Goal: Transaction & Acquisition: Book appointment/travel/reservation

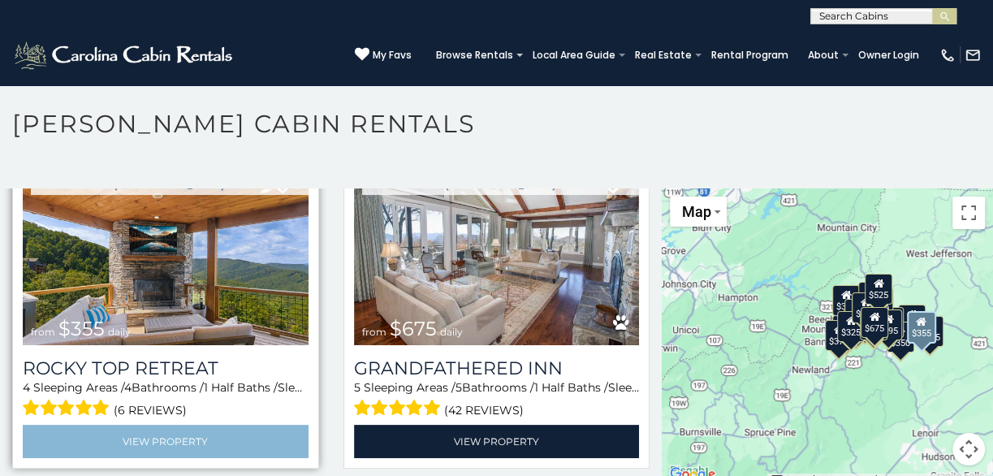
scroll to position [738, 0]
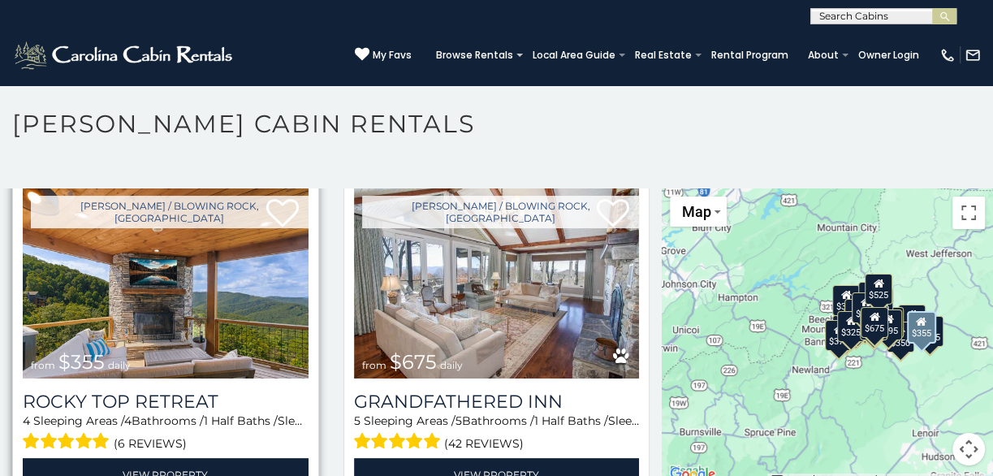
click at [179, 334] on img at bounding box center [166, 284] width 286 height 192
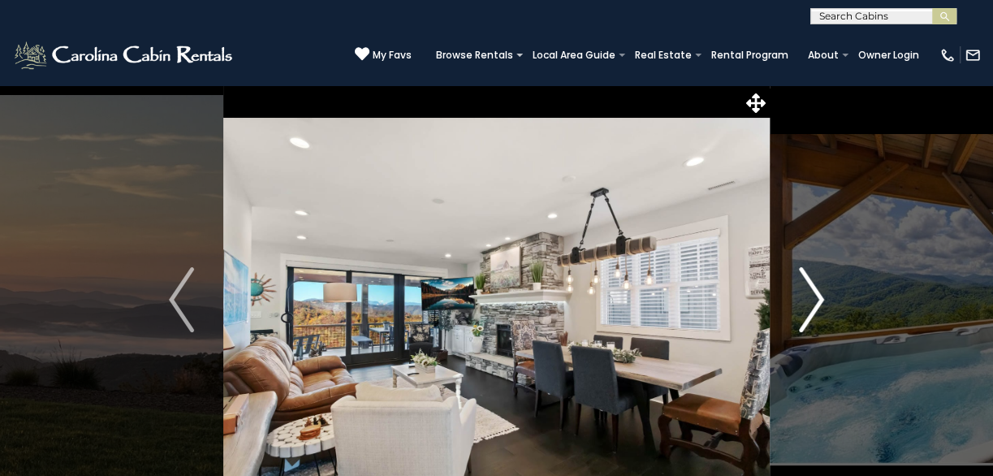
click at [803, 280] on img "Next" at bounding box center [811, 299] width 24 height 65
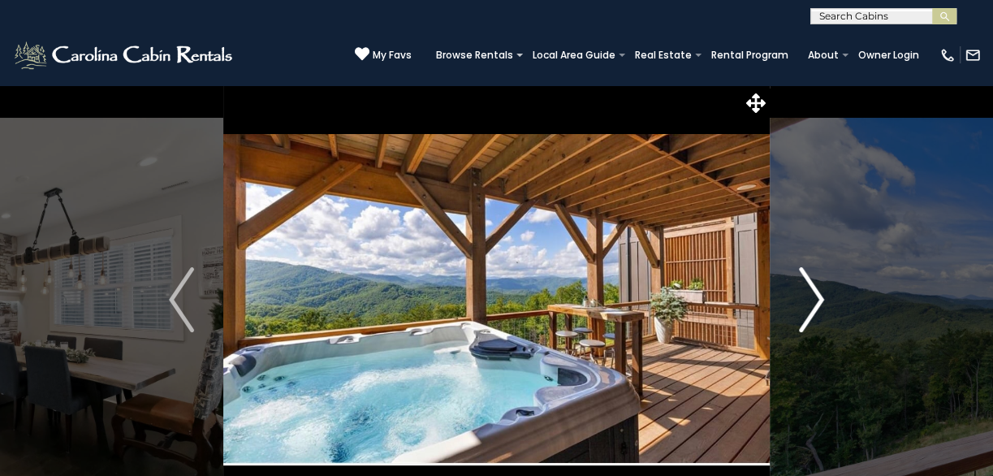
click at [807, 297] on img "Next" at bounding box center [811, 299] width 24 height 65
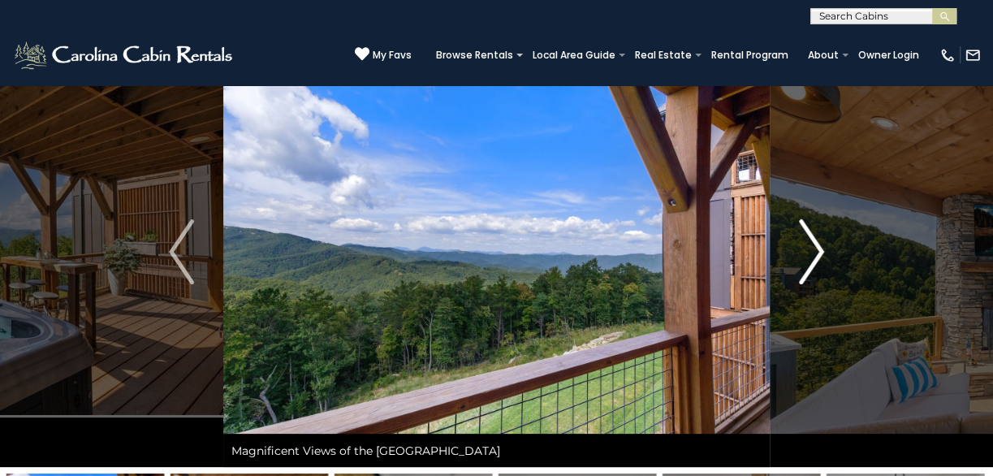
scroll to position [73, 0]
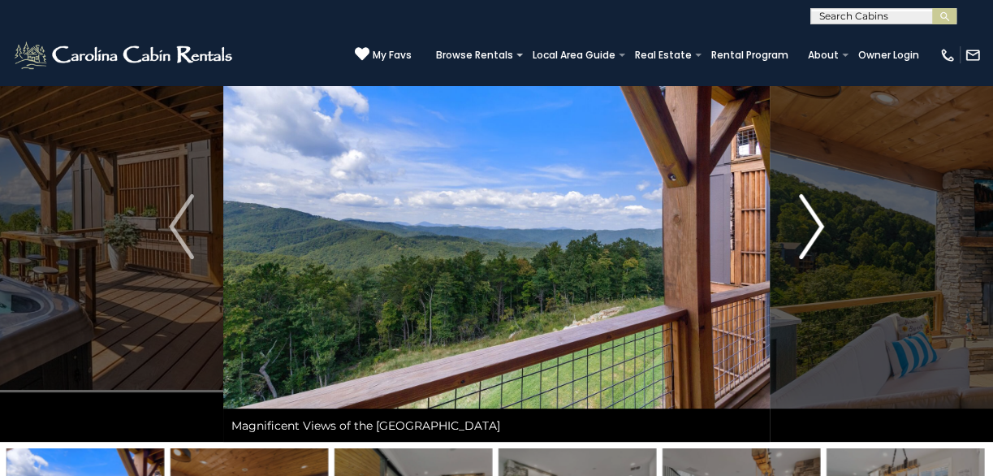
click at [815, 219] on img "Next" at bounding box center [811, 226] width 24 height 65
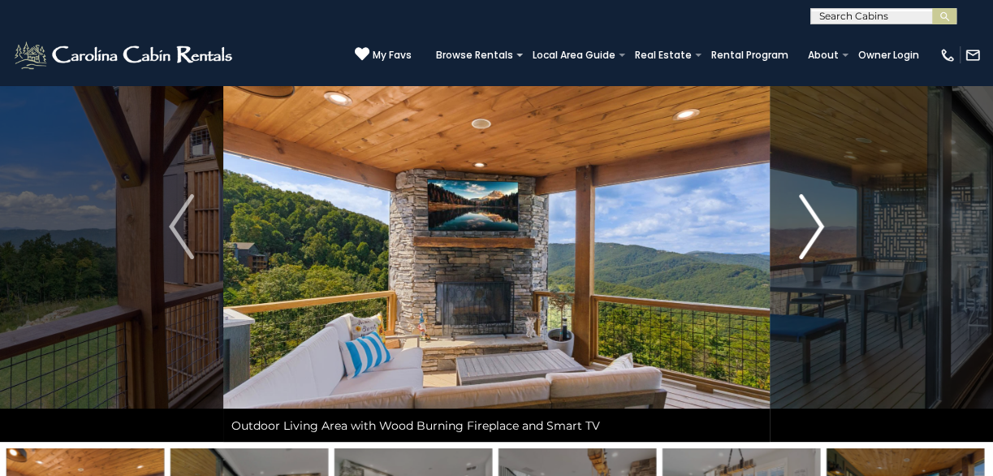
click at [815, 219] on img "Next" at bounding box center [811, 226] width 24 height 65
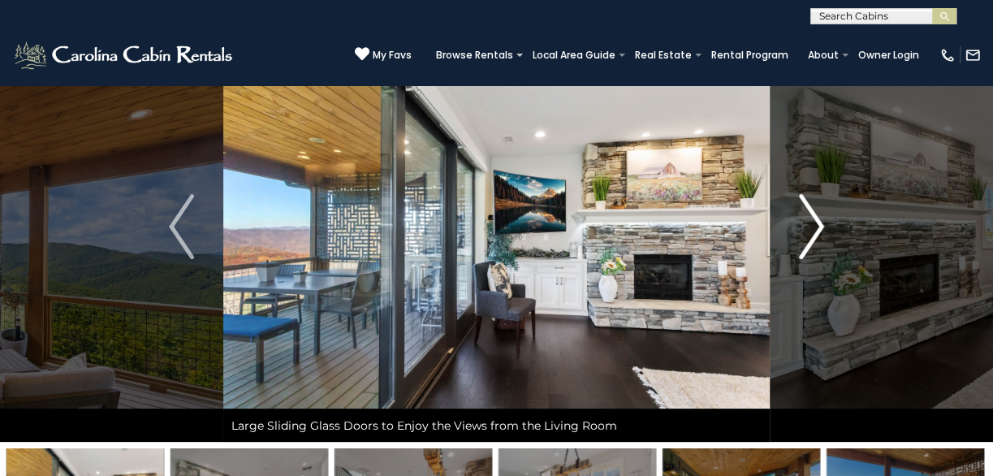
click at [807, 213] on img "Next" at bounding box center [811, 226] width 24 height 65
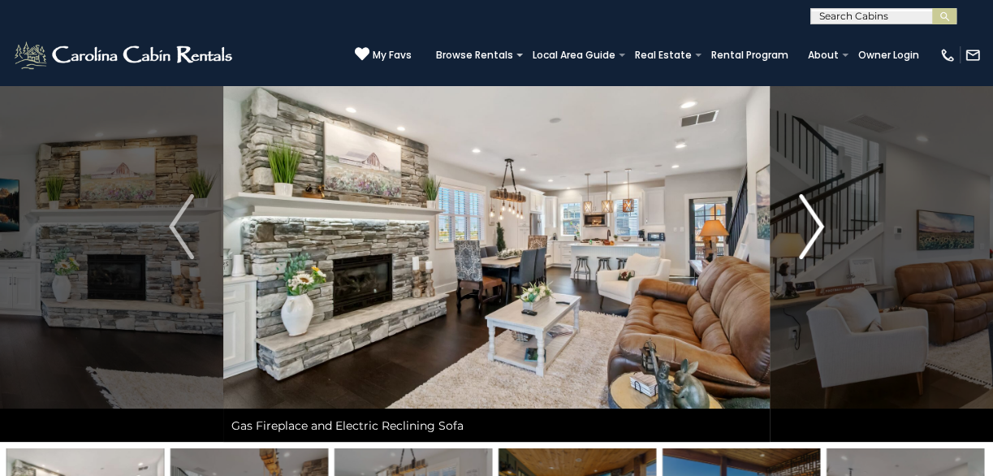
click at [807, 214] on img "Next" at bounding box center [811, 226] width 24 height 65
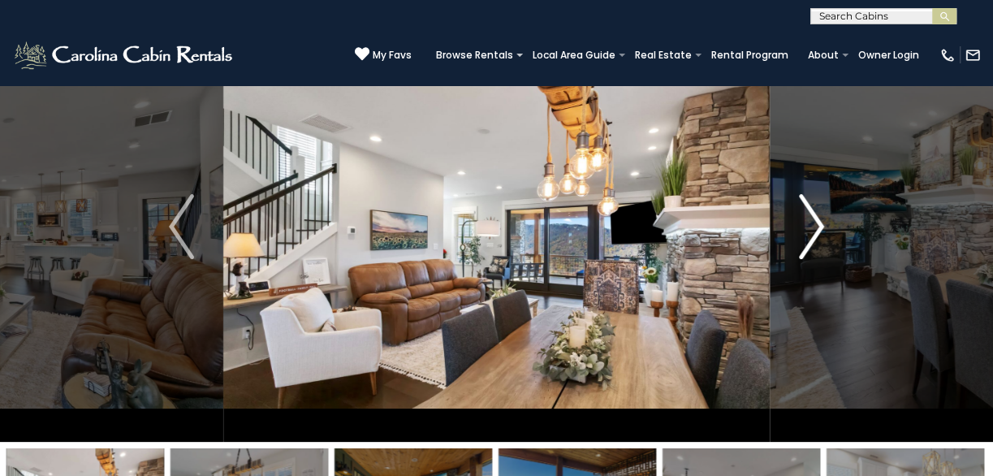
click at [807, 214] on img "Next" at bounding box center [811, 226] width 24 height 65
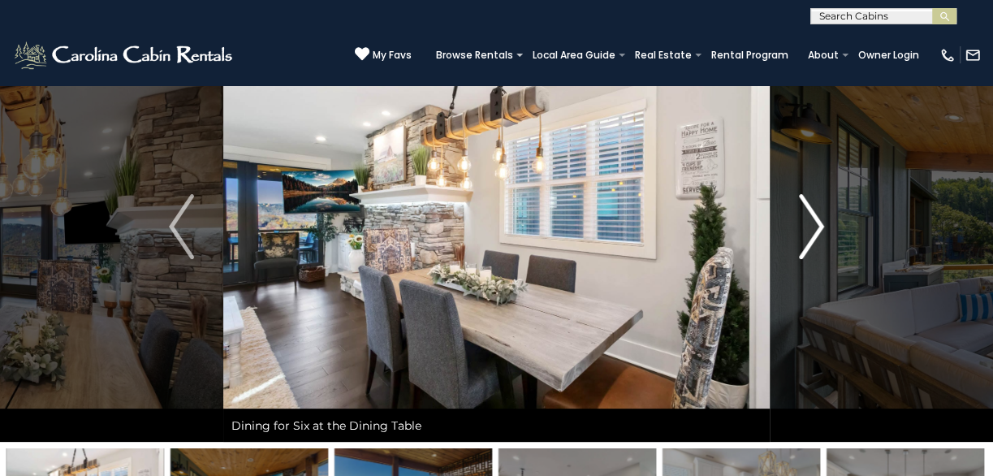
click at [807, 214] on img "Next" at bounding box center [811, 226] width 24 height 65
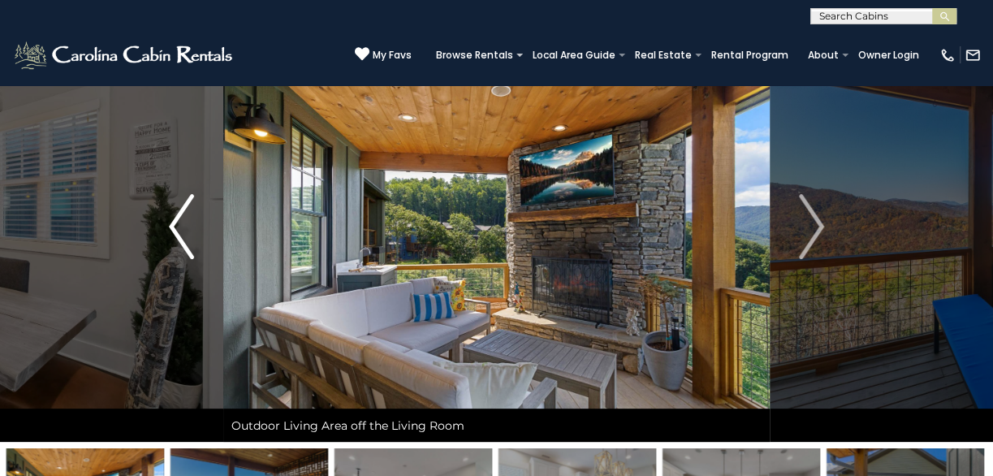
click at [177, 223] on img "Previous" at bounding box center [181, 226] width 24 height 65
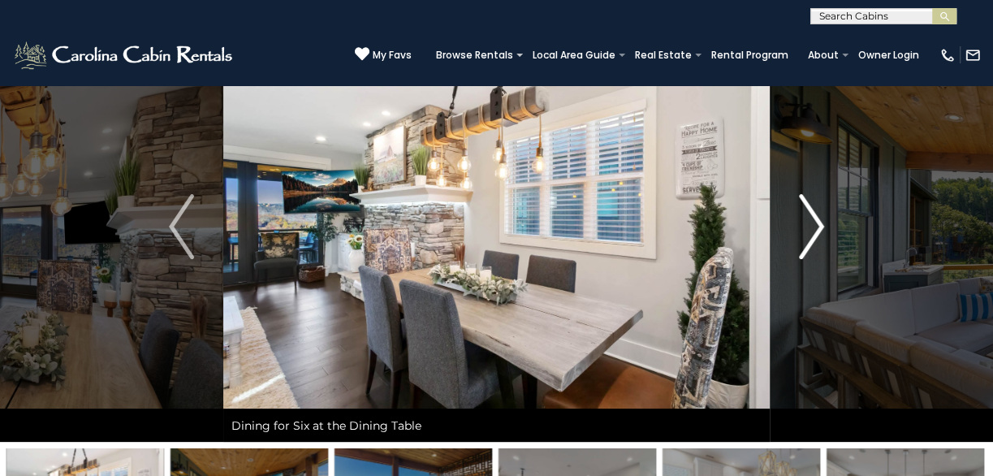
click at [813, 226] on img "Next" at bounding box center [811, 226] width 24 height 65
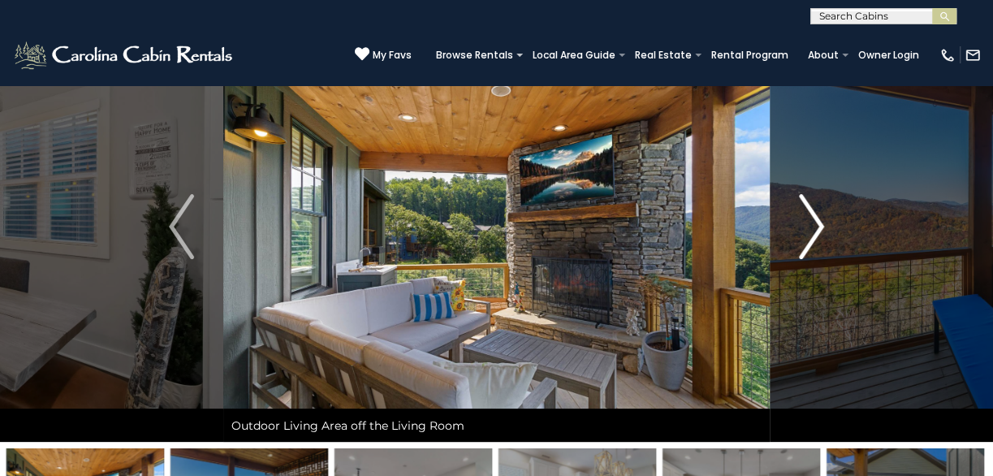
click at [813, 226] on img "Next" at bounding box center [811, 226] width 24 height 65
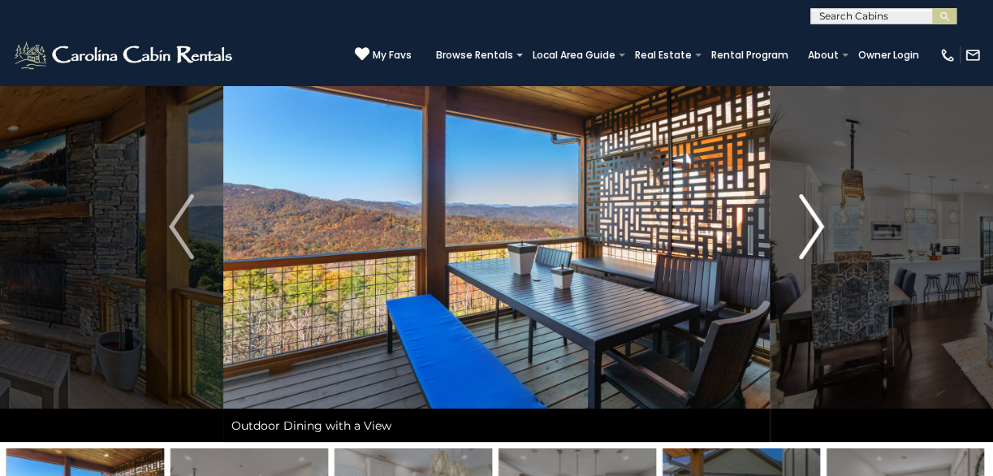
click at [813, 226] on img "Next" at bounding box center [811, 226] width 24 height 65
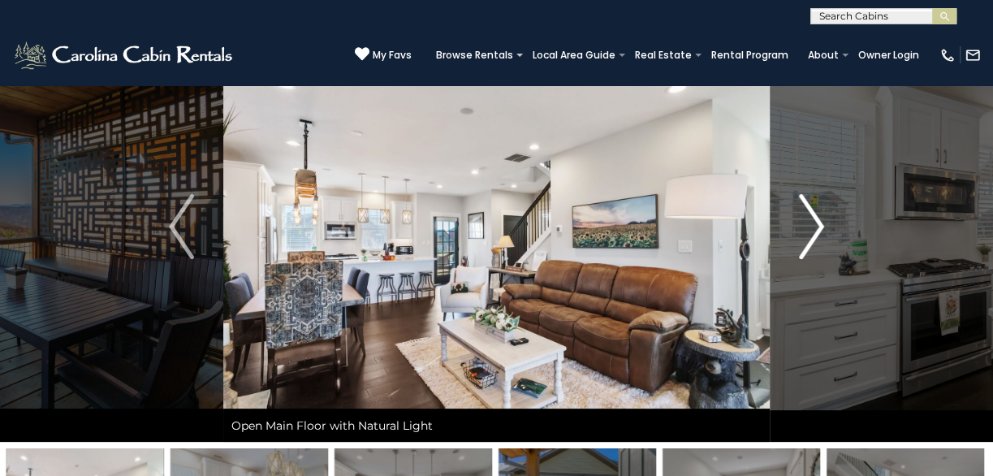
click at [813, 226] on img "Next" at bounding box center [811, 226] width 24 height 65
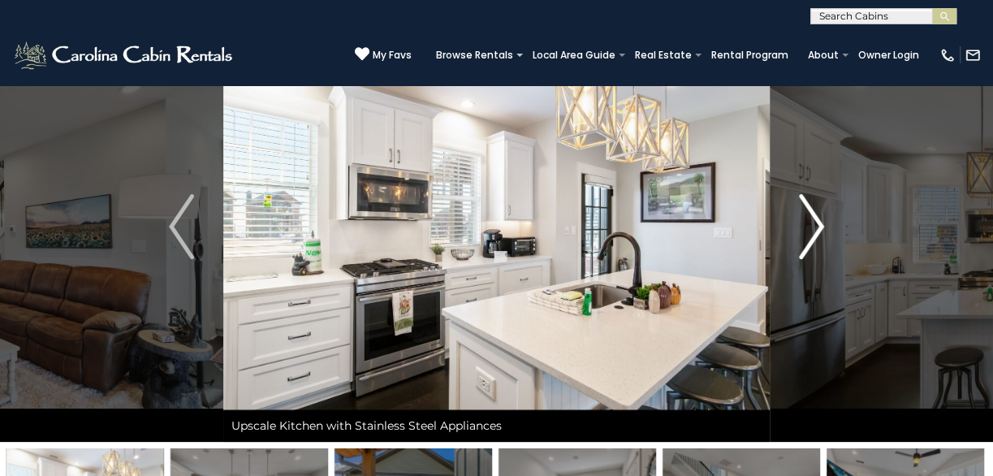
click at [813, 226] on img "Next" at bounding box center [811, 226] width 24 height 65
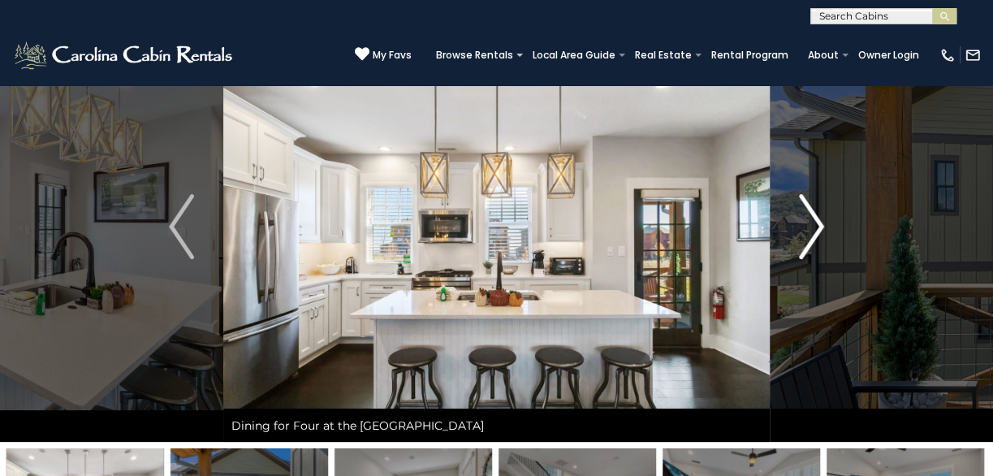
click at [813, 226] on img "Next" at bounding box center [811, 226] width 24 height 65
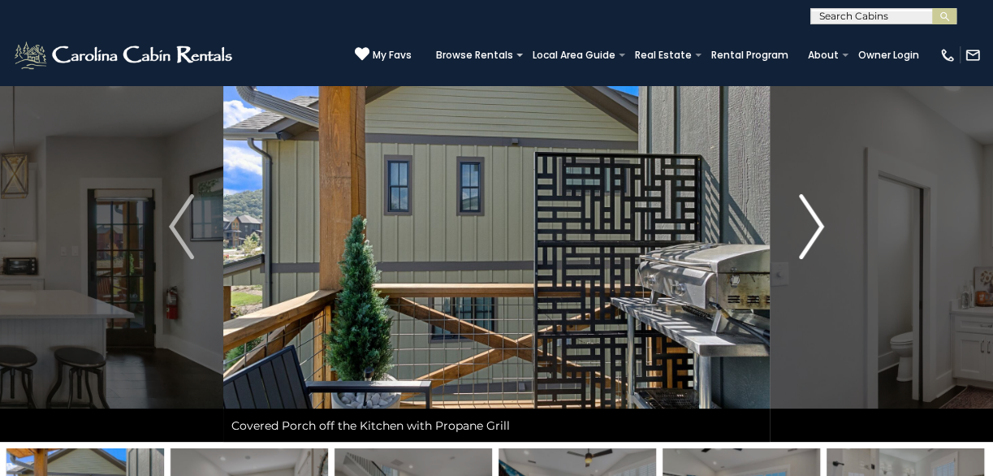
click at [813, 226] on img "Next" at bounding box center [811, 226] width 24 height 65
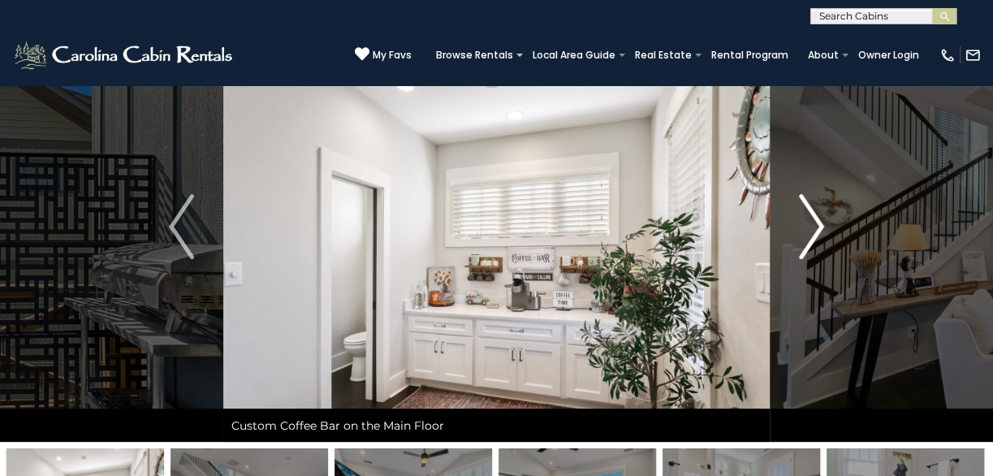
click at [813, 226] on img "Next" at bounding box center [811, 226] width 24 height 65
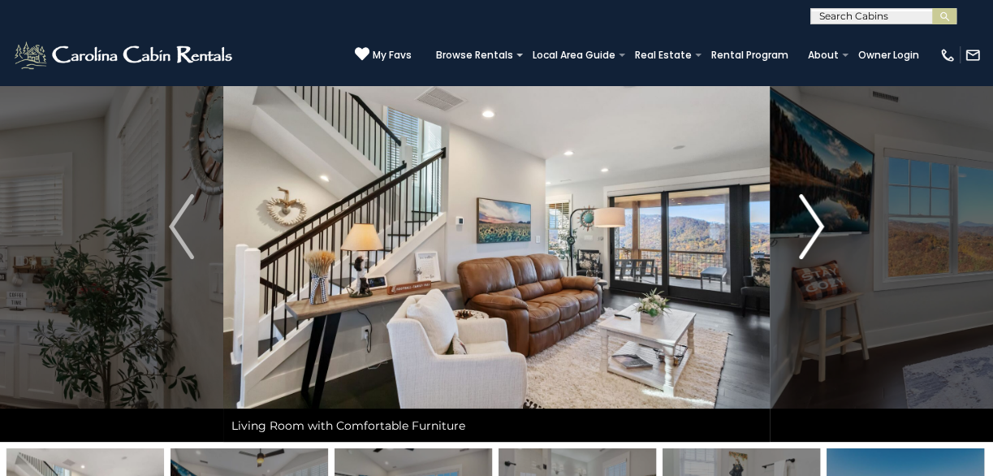
click at [813, 226] on img "Next" at bounding box center [811, 226] width 24 height 65
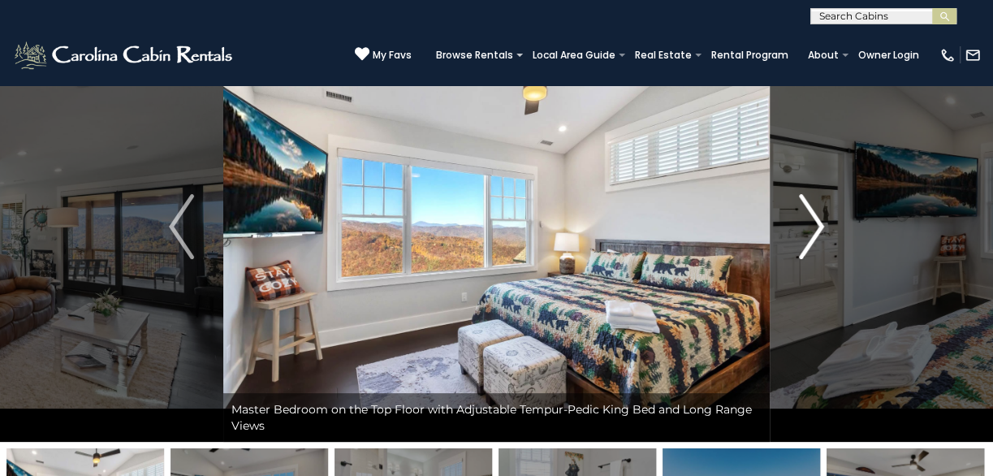
click at [800, 207] on img "Next" at bounding box center [811, 226] width 24 height 65
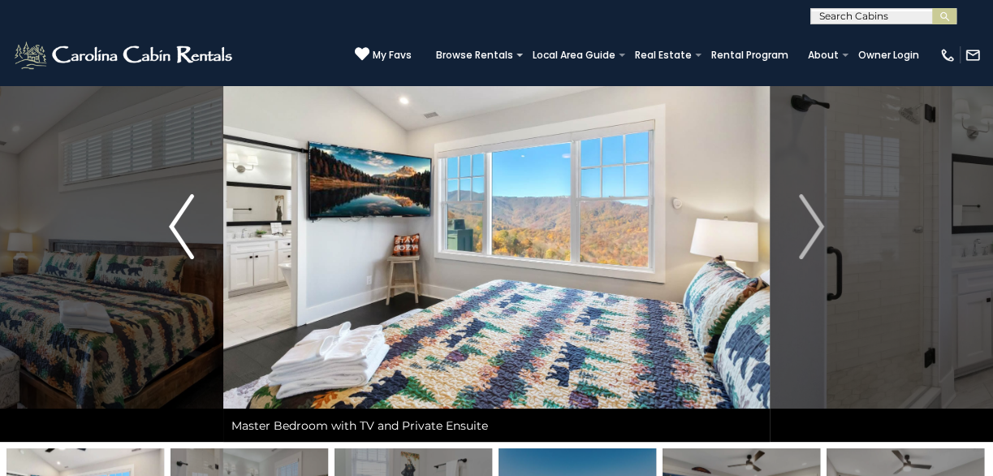
click at [165, 234] on button "Previous" at bounding box center [182, 226] width 84 height 430
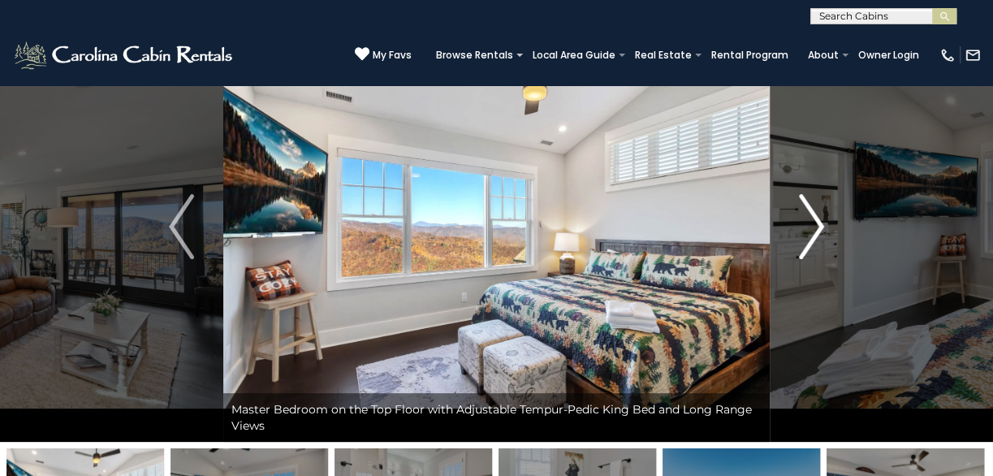
click at [810, 213] on img "Next" at bounding box center [811, 226] width 24 height 65
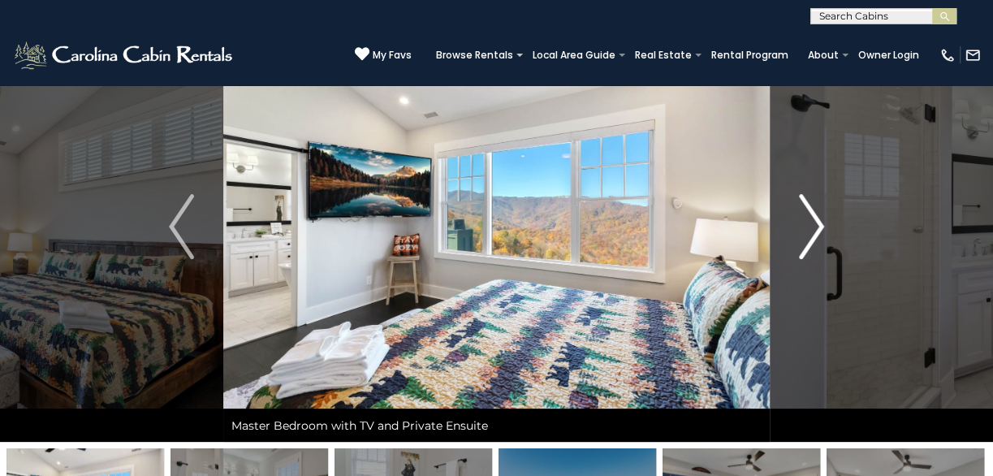
click at [813, 215] on img "Next" at bounding box center [811, 226] width 24 height 65
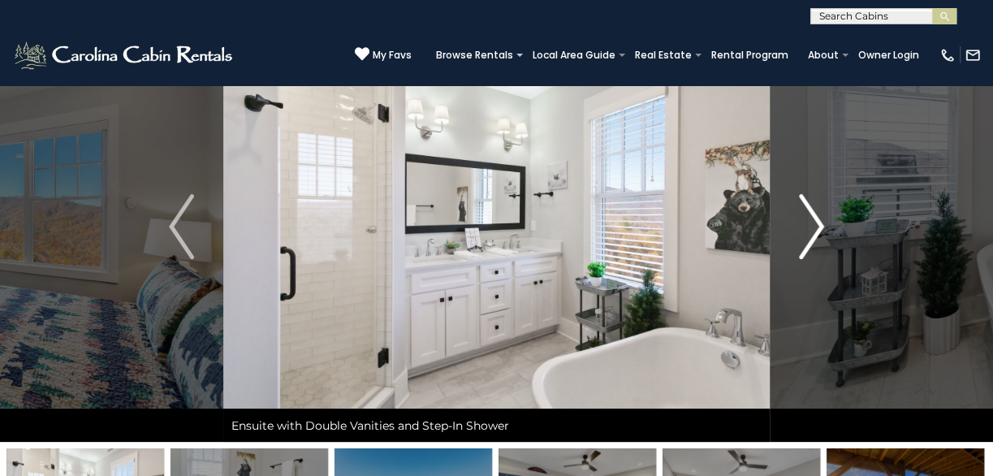
click at [813, 215] on img "Next" at bounding box center [811, 226] width 24 height 65
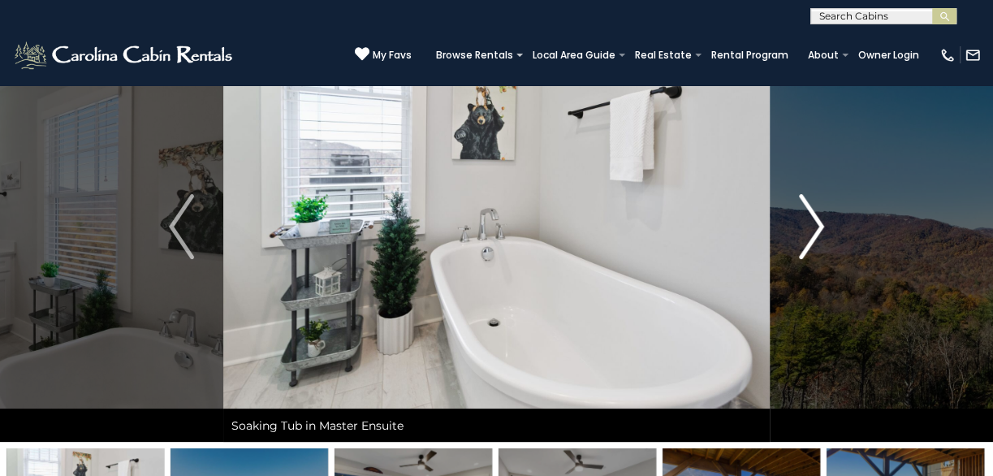
click at [813, 215] on img "Next" at bounding box center [811, 226] width 24 height 65
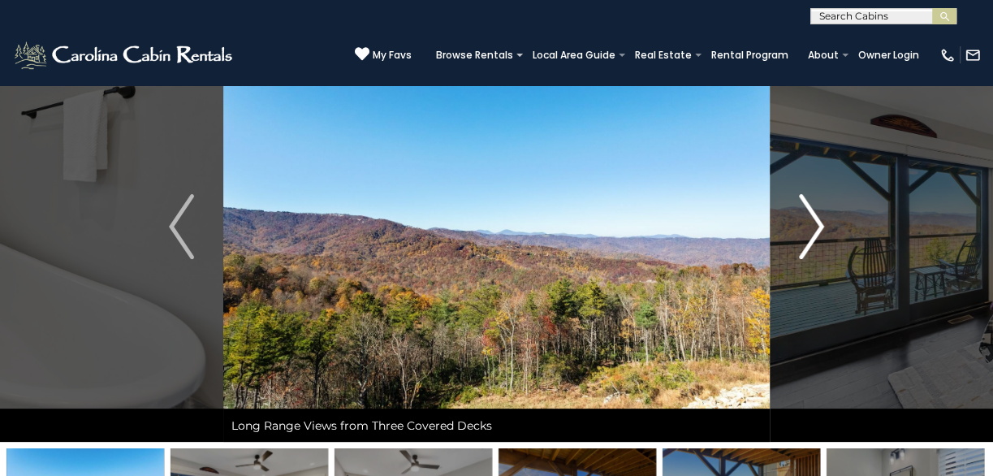
click at [813, 215] on img "Next" at bounding box center [811, 226] width 24 height 65
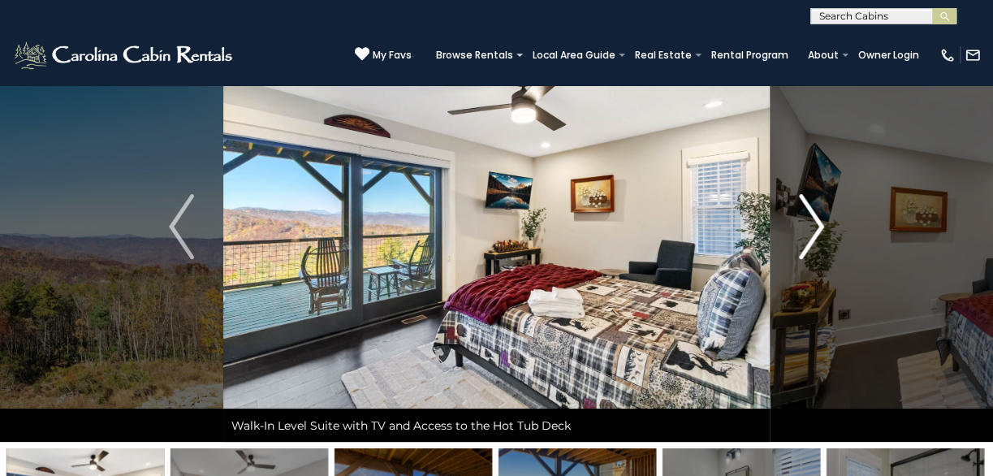
click at [813, 215] on img "Next" at bounding box center [811, 226] width 24 height 65
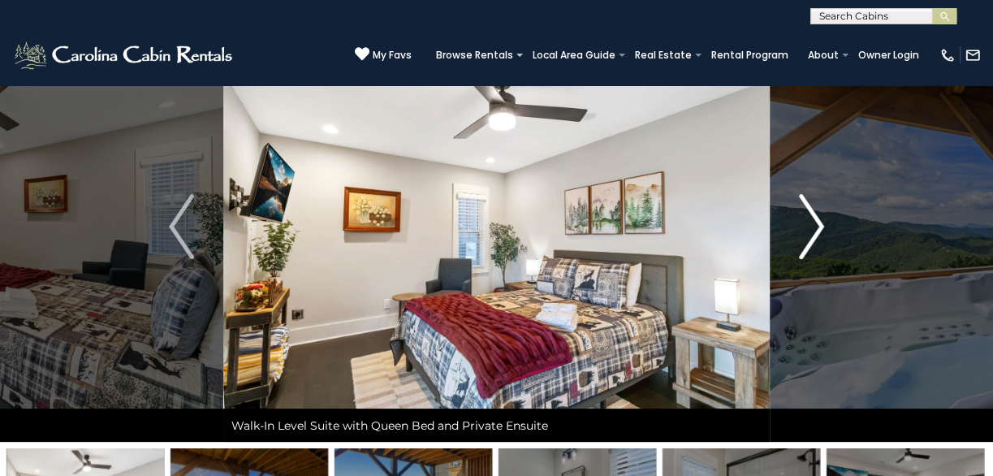
click at [813, 215] on img "Next" at bounding box center [811, 226] width 24 height 65
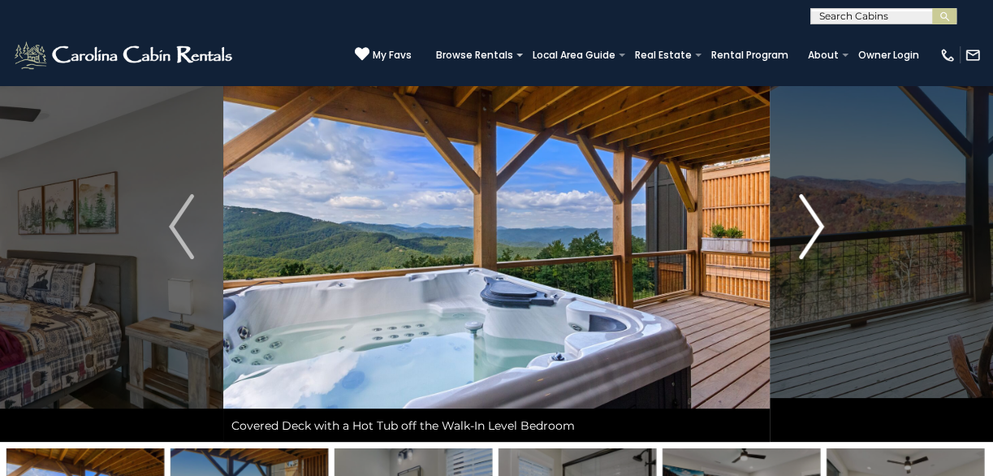
click at [813, 215] on img "Next" at bounding box center [811, 226] width 24 height 65
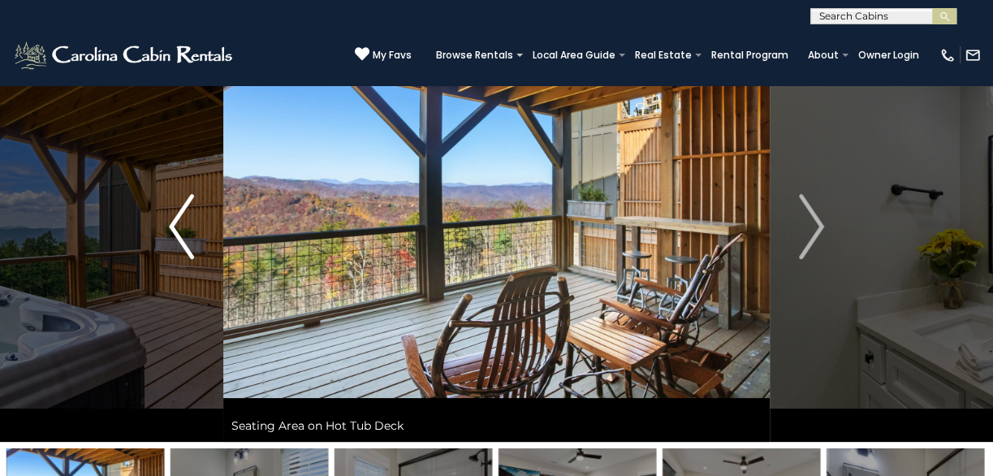
click at [173, 233] on img "Previous" at bounding box center [181, 226] width 24 height 65
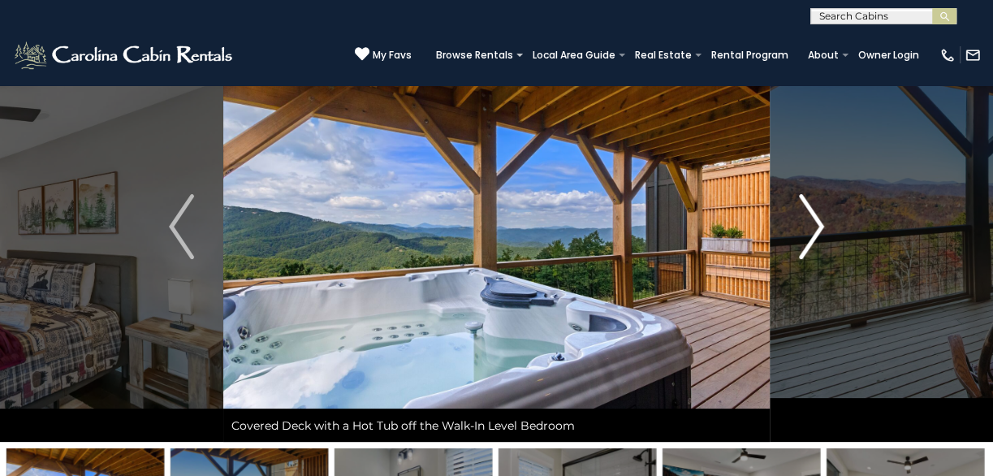
click at [819, 222] on img "Next" at bounding box center [811, 226] width 24 height 65
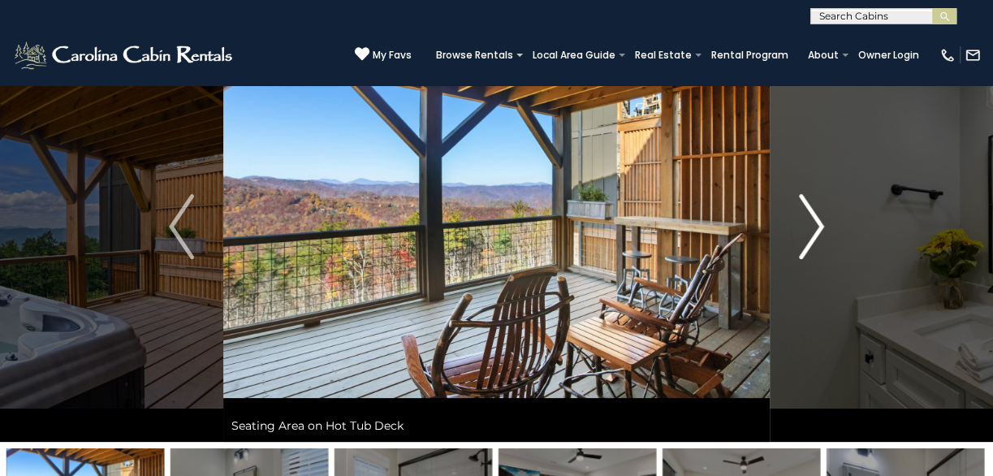
click at [819, 222] on img "Next" at bounding box center [811, 226] width 24 height 65
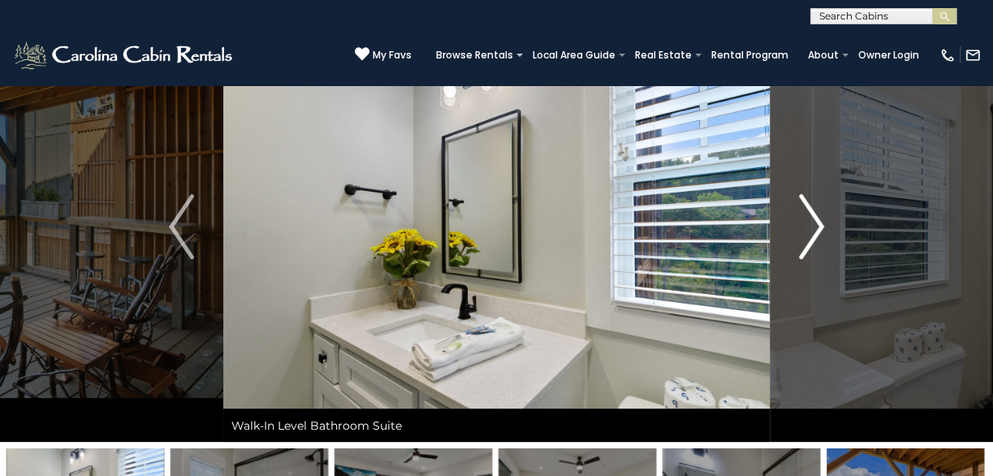
click at [819, 222] on img "Next" at bounding box center [811, 226] width 24 height 65
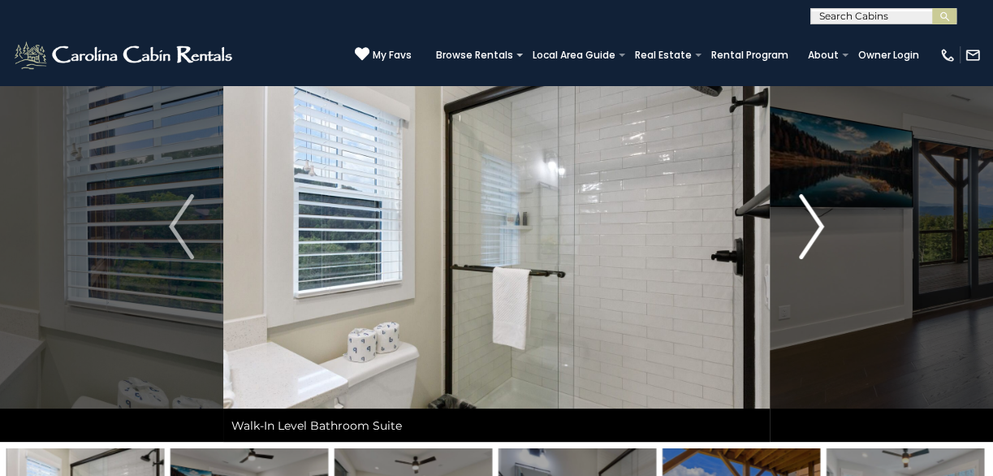
click at [819, 222] on img "Next" at bounding box center [811, 226] width 24 height 65
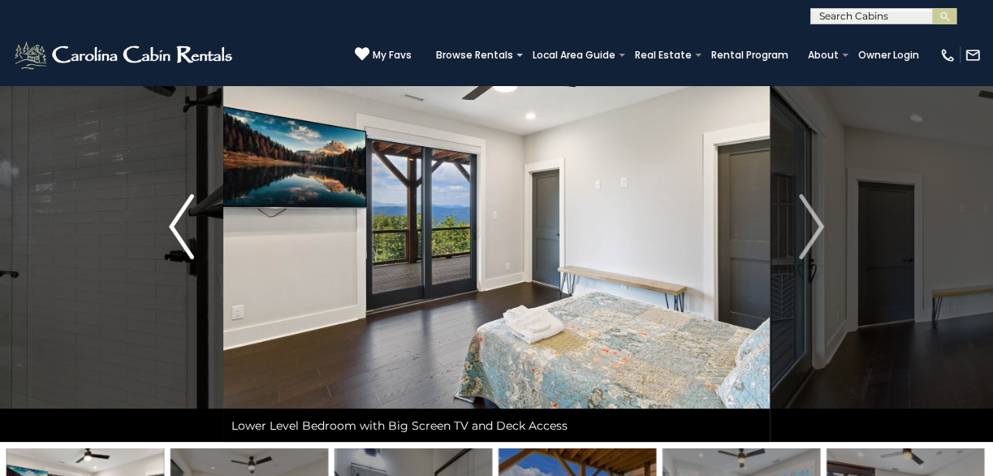
click at [183, 234] on img "Previous" at bounding box center [181, 226] width 24 height 65
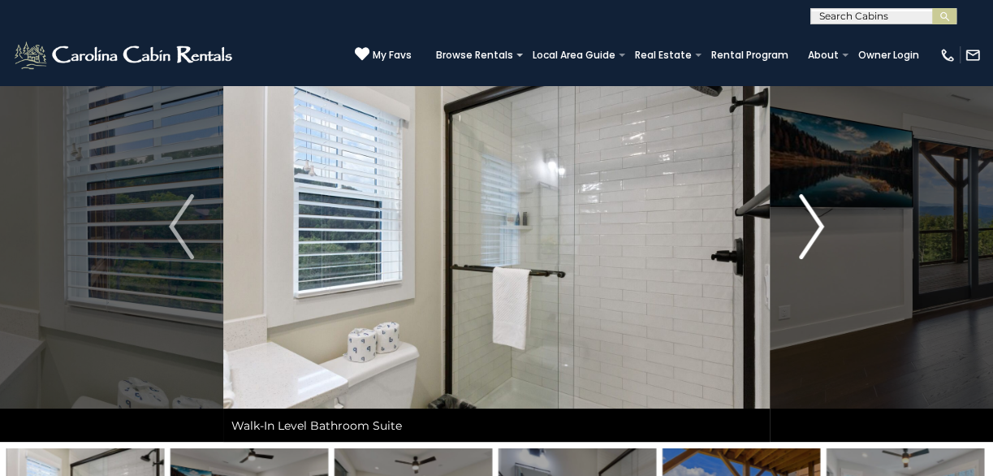
click at [810, 223] on img "Next" at bounding box center [811, 226] width 24 height 65
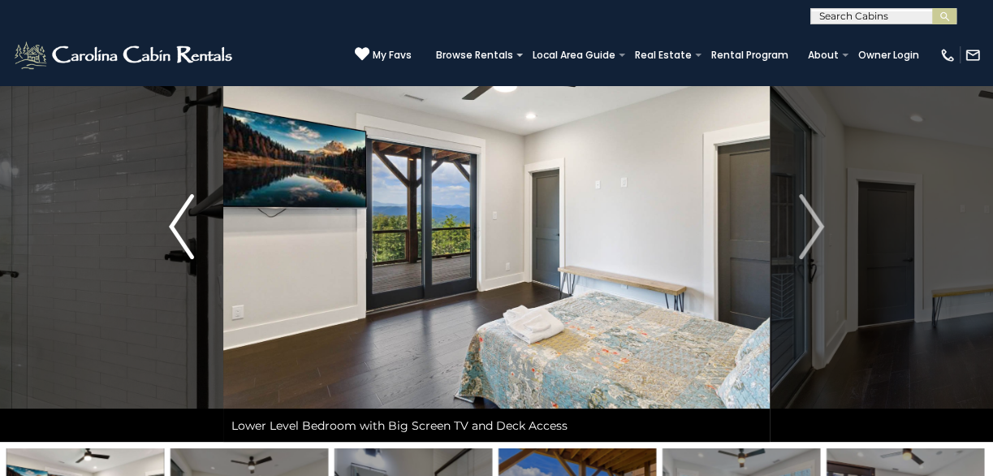
click at [173, 239] on img "Previous" at bounding box center [181, 226] width 24 height 65
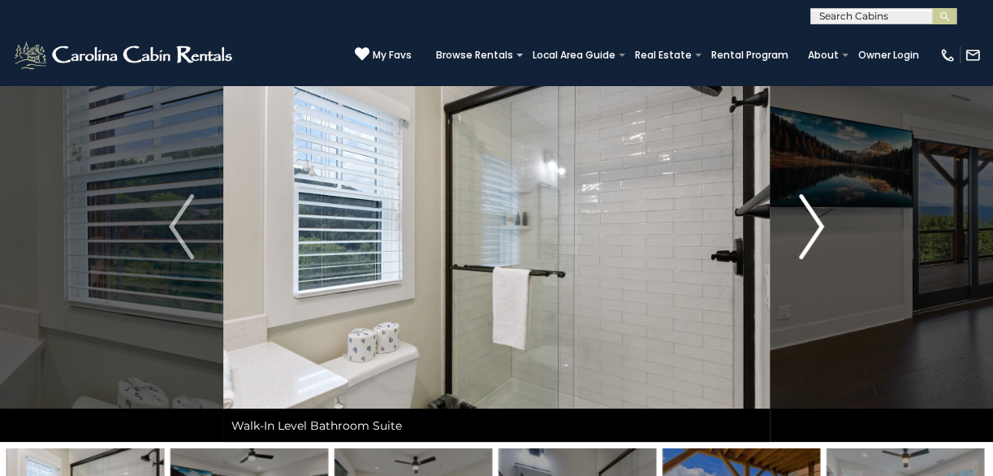
click at [823, 224] on button "Next" at bounding box center [812, 226] width 84 height 430
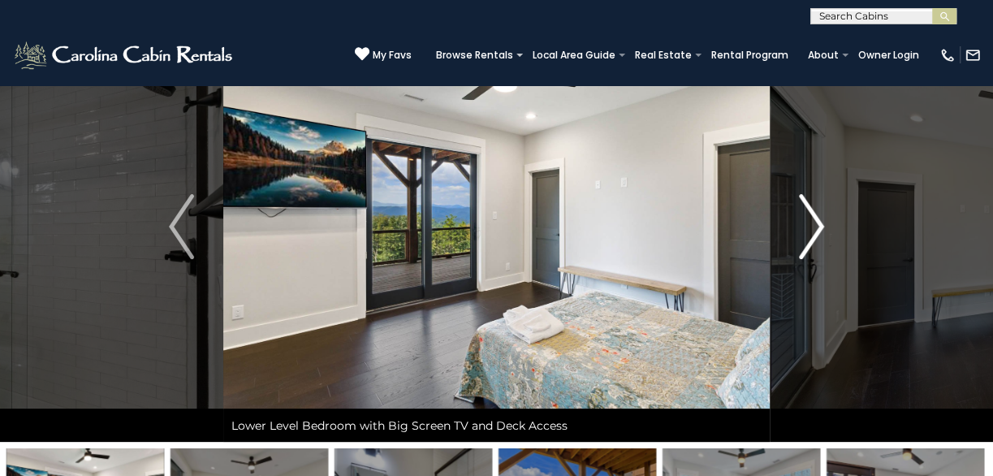
click at [823, 224] on button "Next" at bounding box center [812, 226] width 84 height 430
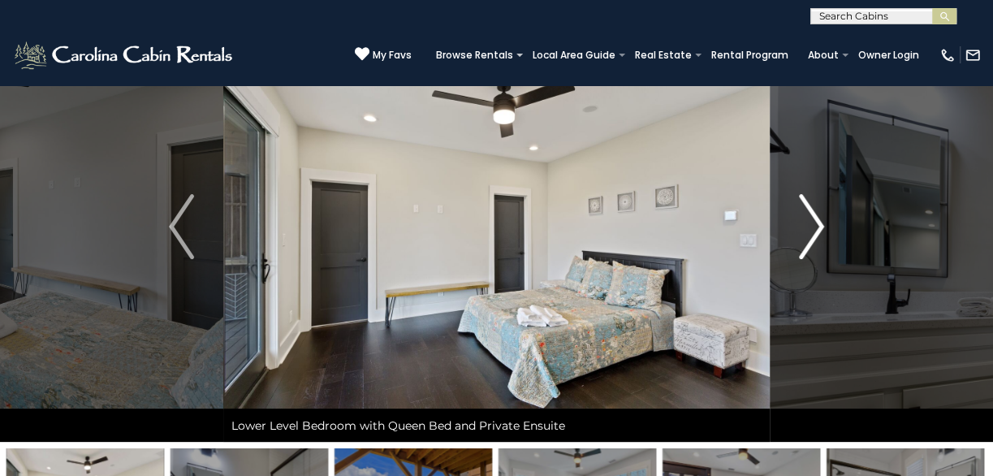
click at [804, 231] on img "Next" at bounding box center [811, 226] width 24 height 65
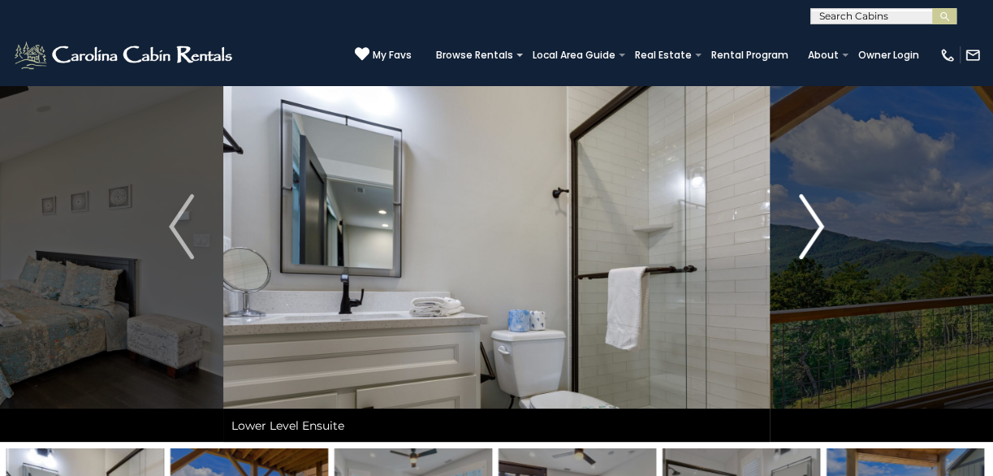
click at [808, 226] on img "Next" at bounding box center [811, 226] width 24 height 65
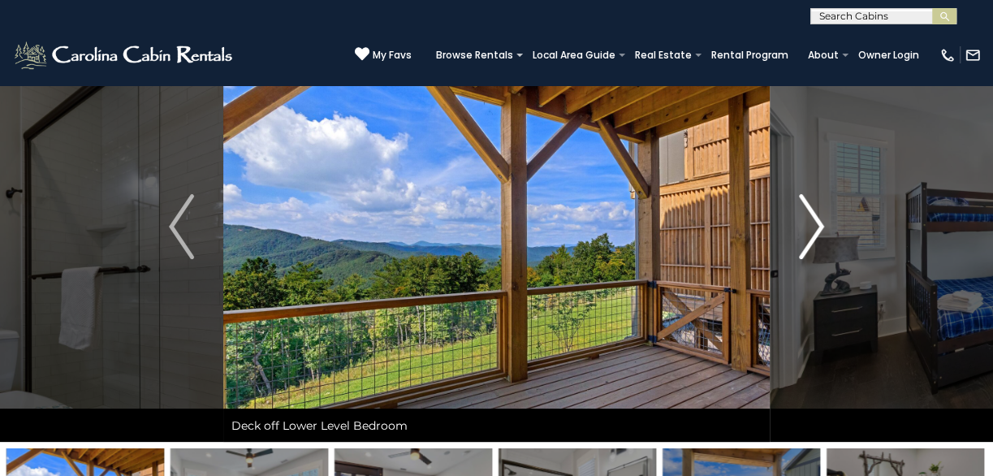
click at [804, 222] on img "Next" at bounding box center [811, 226] width 24 height 65
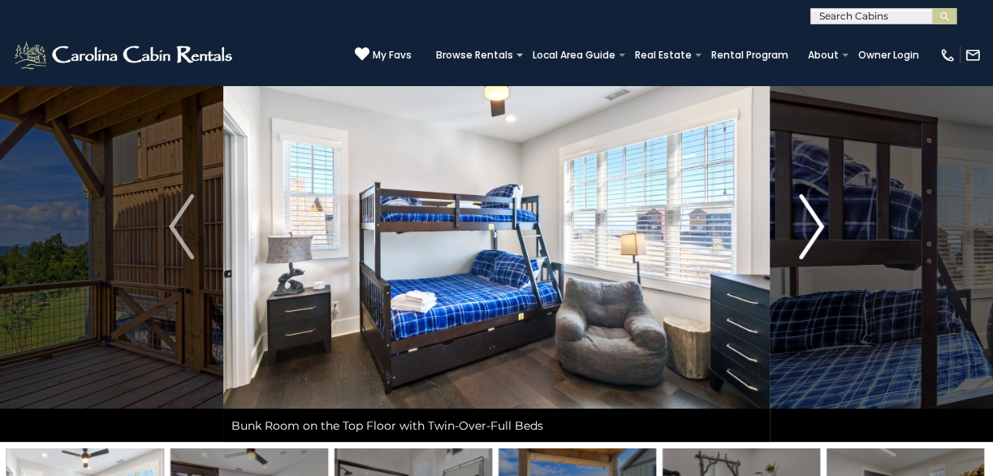
click at [801, 217] on img "Next" at bounding box center [811, 226] width 24 height 65
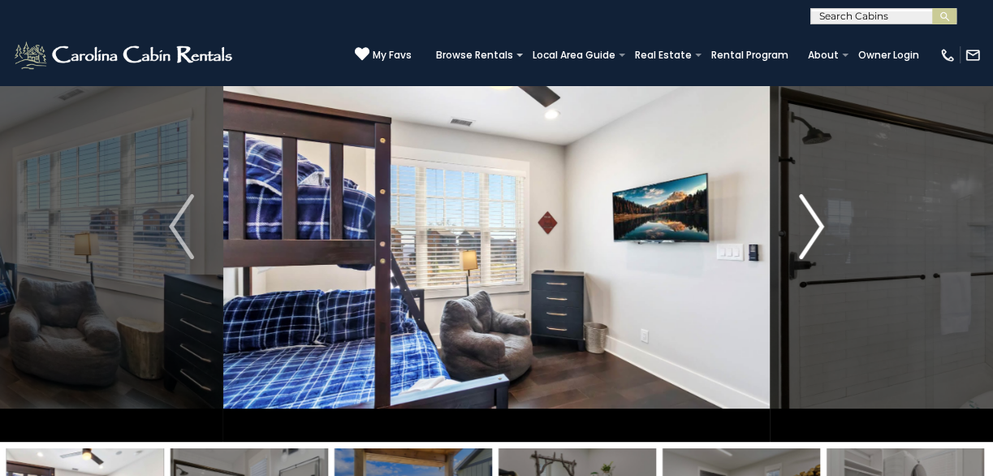
click at [801, 217] on img "Next" at bounding box center [811, 226] width 24 height 65
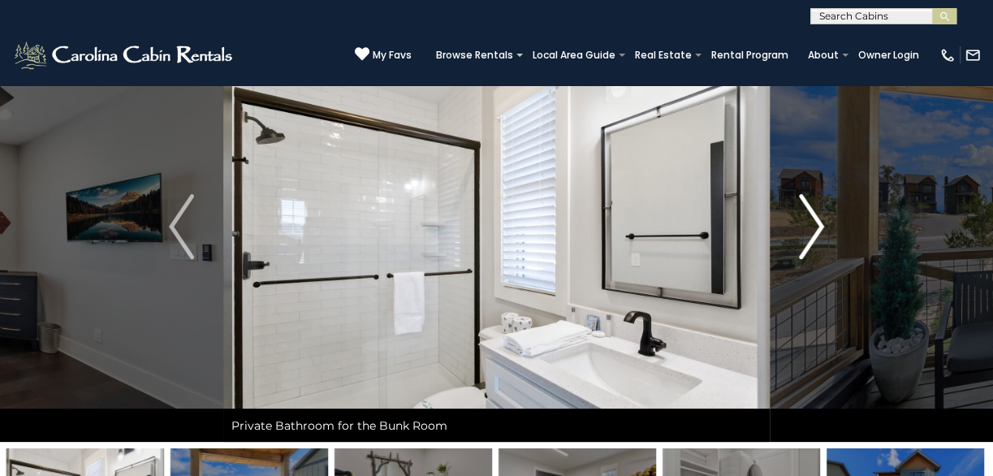
click at [801, 217] on img "Next" at bounding box center [811, 226] width 24 height 65
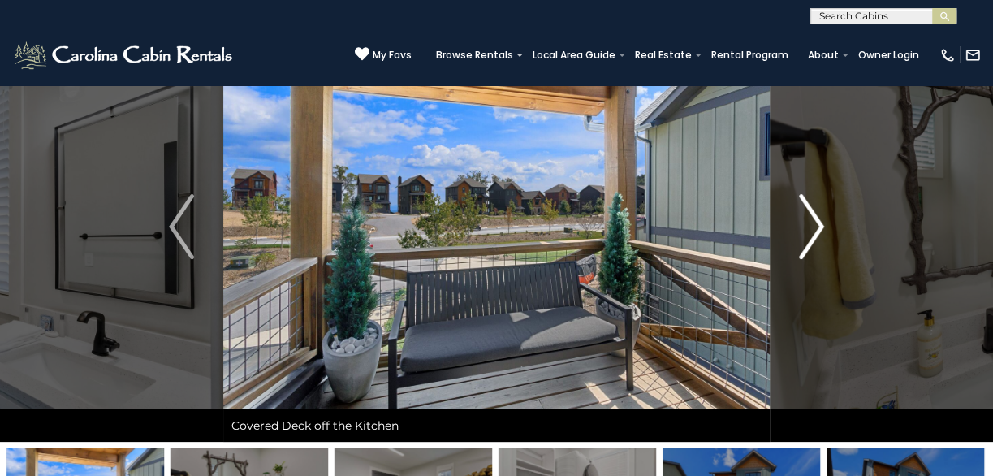
click at [801, 217] on img "Next" at bounding box center [811, 226] width 24 height 65
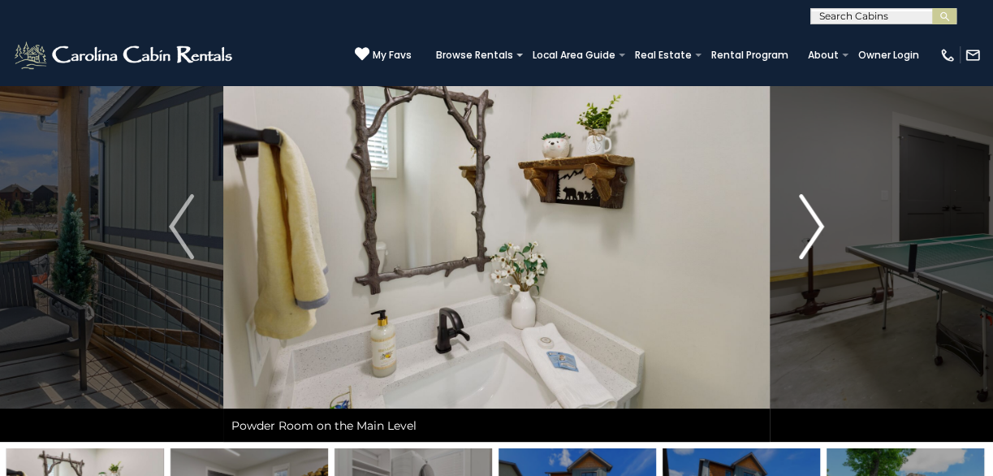
click at [801, 217] on img "Next" at bounding box center [811, 226] width 24 height 65
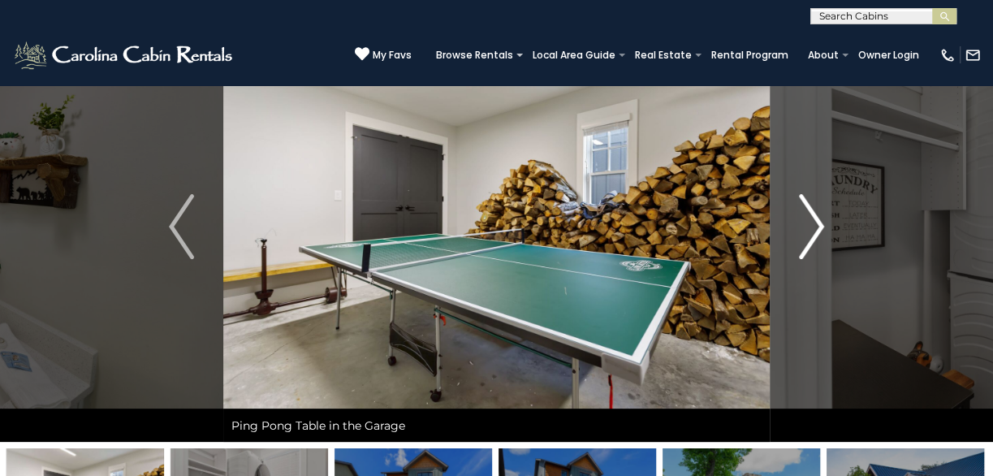
click at [801, 217] on img "Next" at bounding box center [811, 226] width 24 height 65
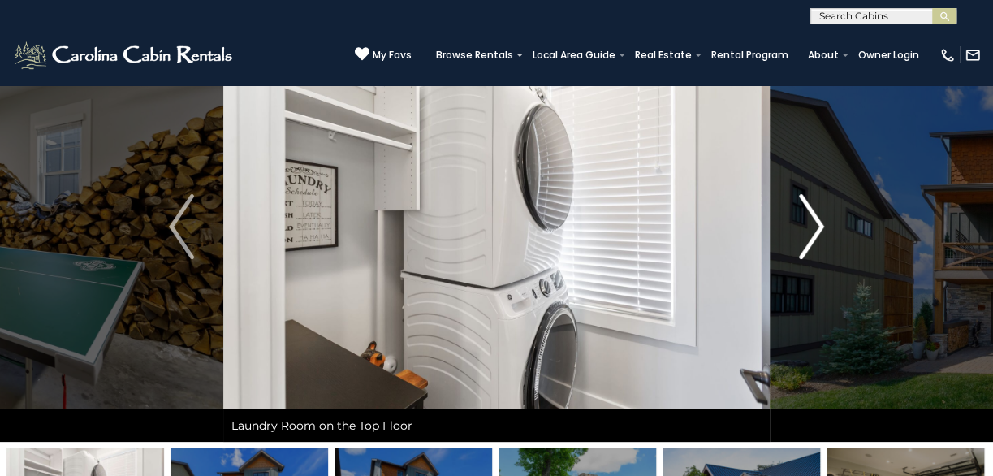
click at [801, 217] on img "Next" at bounding box center [811, 226] width 24 height 65
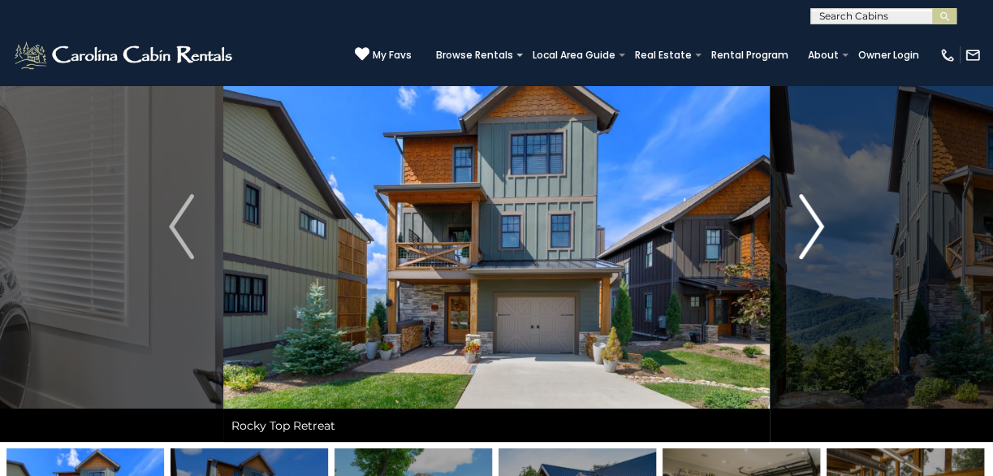
click at [801, 217] on img "Next" at bounding box center [811, 226] width 24 height 65
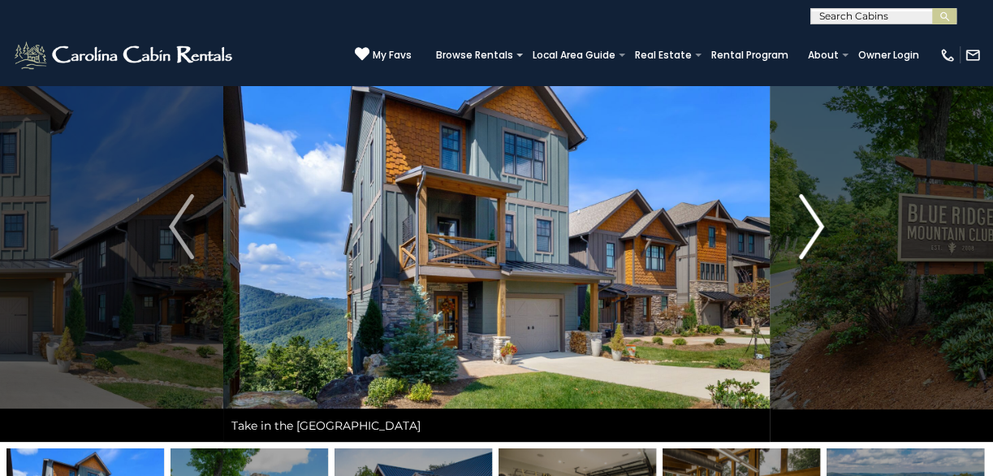
click at [801, 217] on img "Next" at bounding box center [811, 226] width 24 height 65
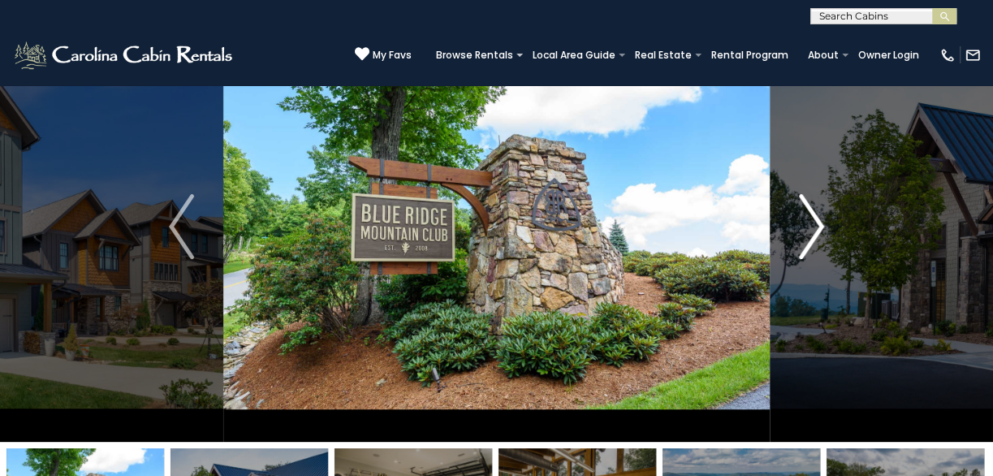
click at [801, 217] on img "Next" at bounding box center [811, 226] width 24 height 65
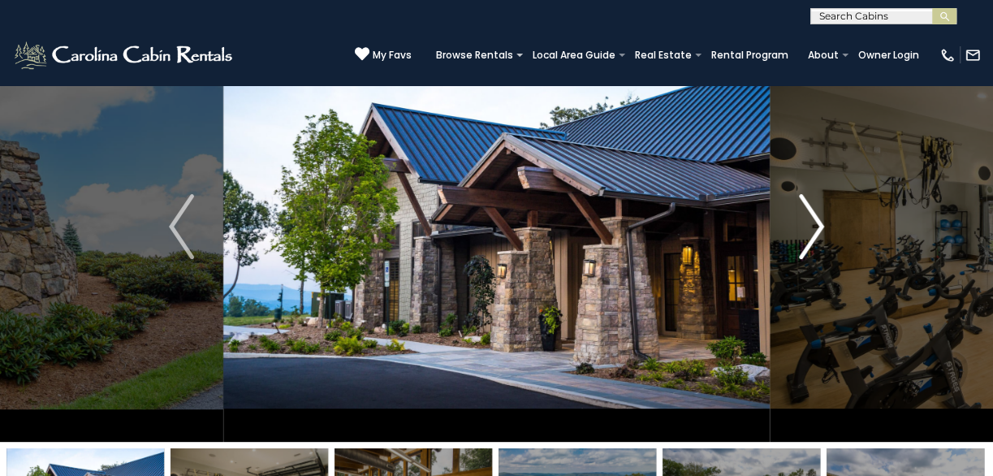
click at [801, 217] on img "Next" at bounding box center [811, 226] width 24 height 65
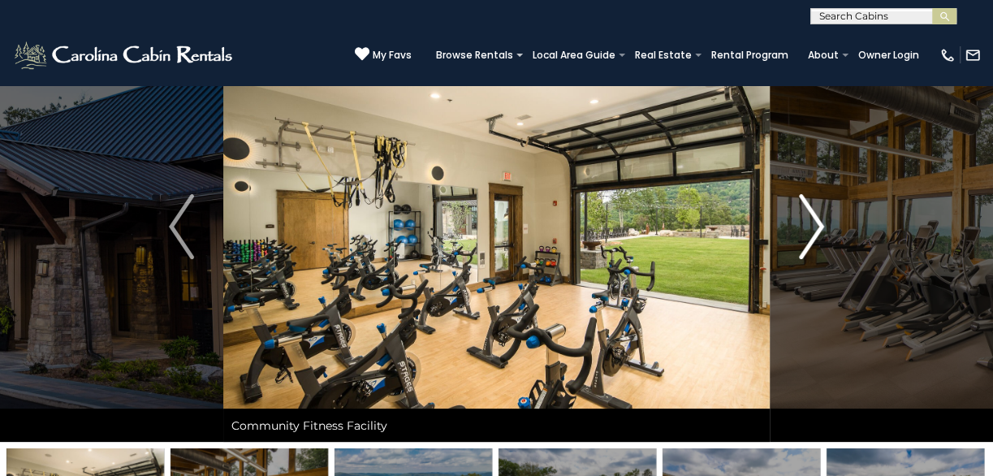
click at [801, 217] on img "Next" at bounding box center [811, 226] width 24 height 65
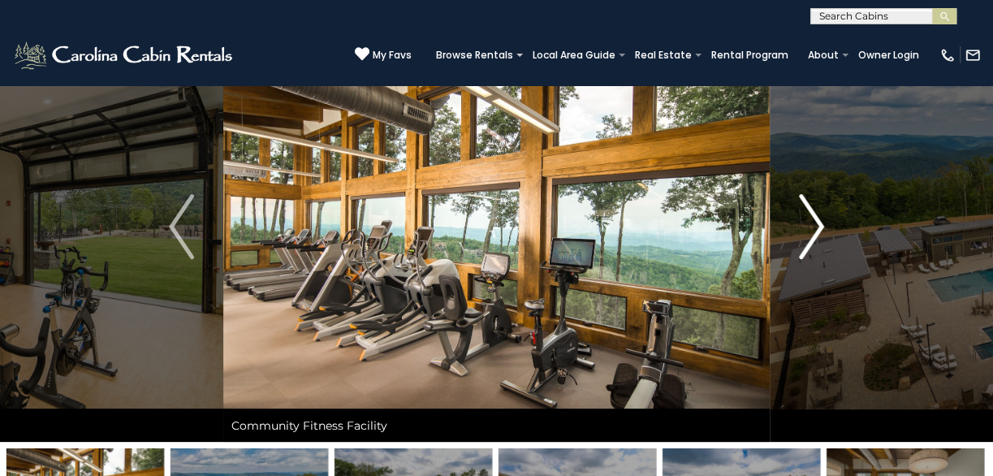
click at [801, 217] on img "Next" at bounding box center [811, 226] width 24 height 65
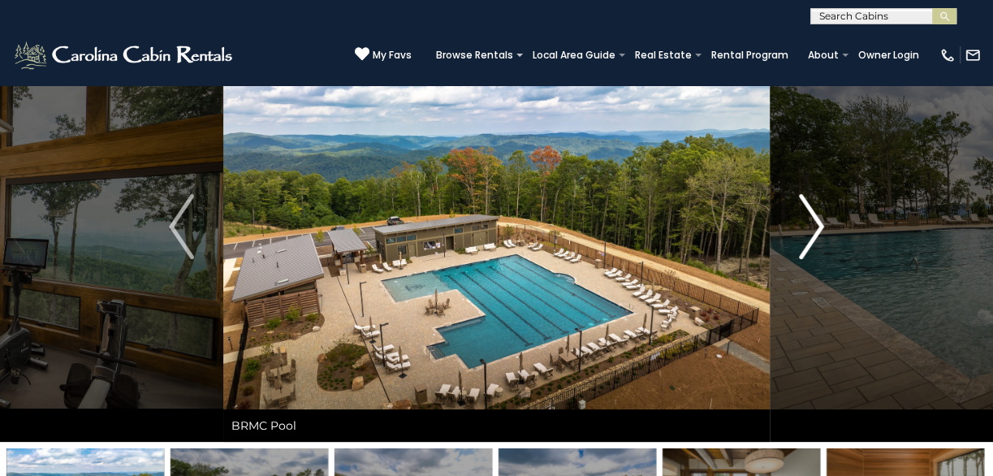
click at [801, 217] on img "Next" at bounding box center [811, 226] width 24 height 65
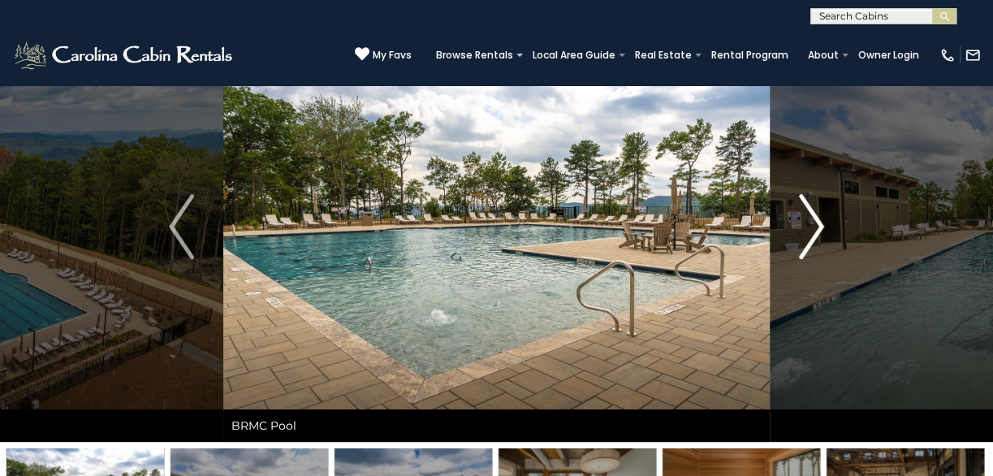
click at [801, 217] on img "Next" at bounding box center [811, 226] width 24 height 65
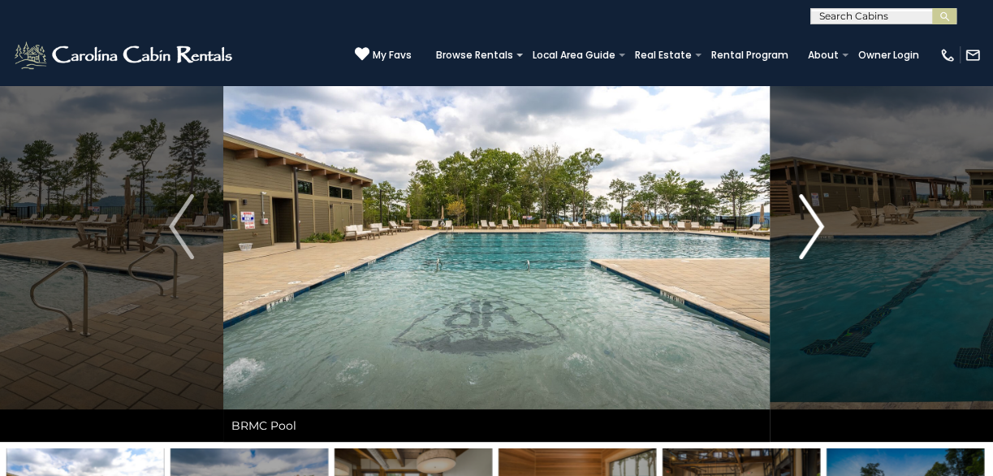
click at [801, 217] on img "Next" at bounding box center [811, 226] width 24 height 65
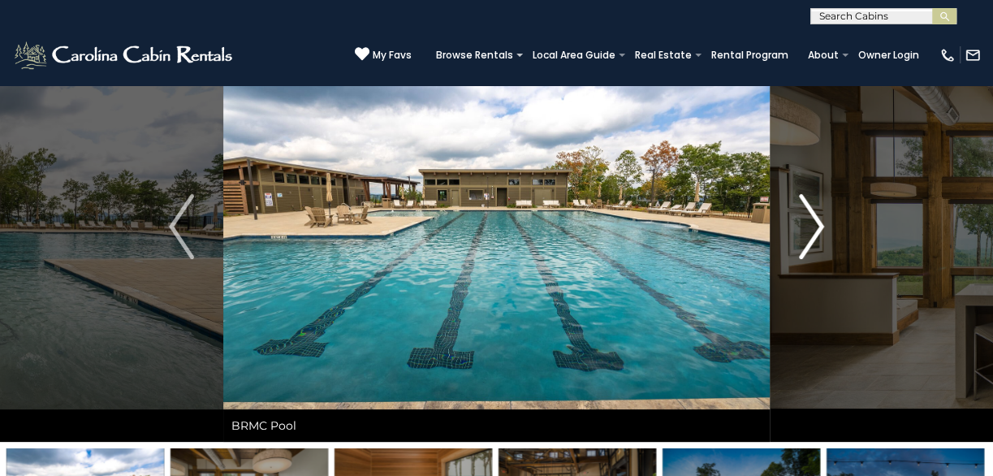
click at [801, 217] on img "Next" at bounding box center [811, 226] width 24 height 65
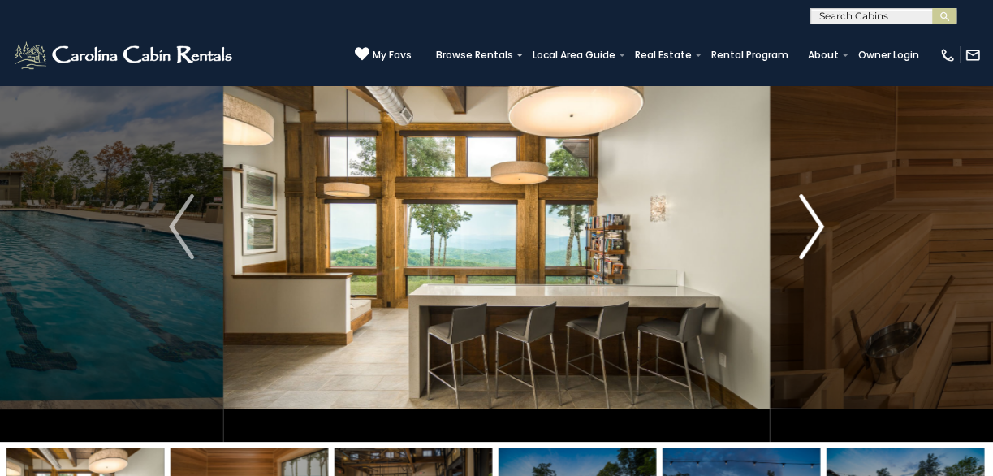
click at [801, 217] on img "Next" at bounding box center [811, 226] width 24 height 65
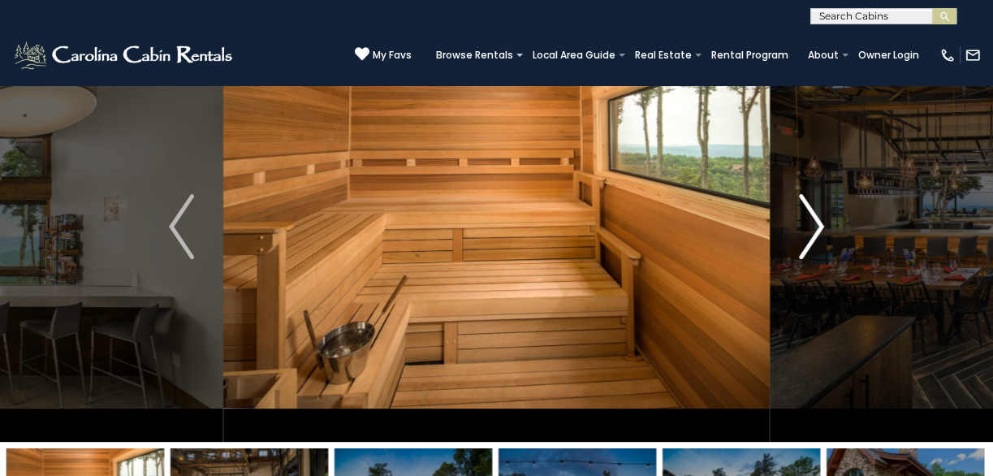
click at [801, 217] on img "Next" at bounding box center [811, 226] width 24 height 65
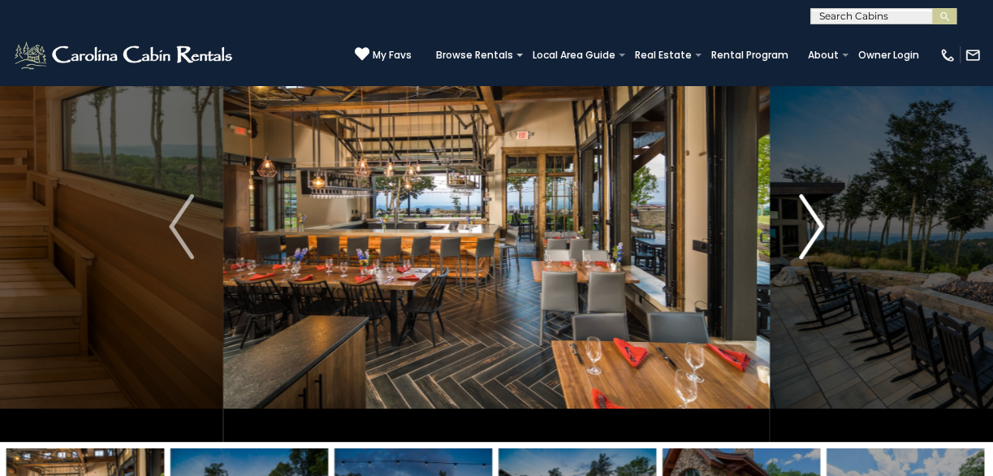
click at [801, 217] on img "Next" at bounding box center [811, 226] width 24 height 65
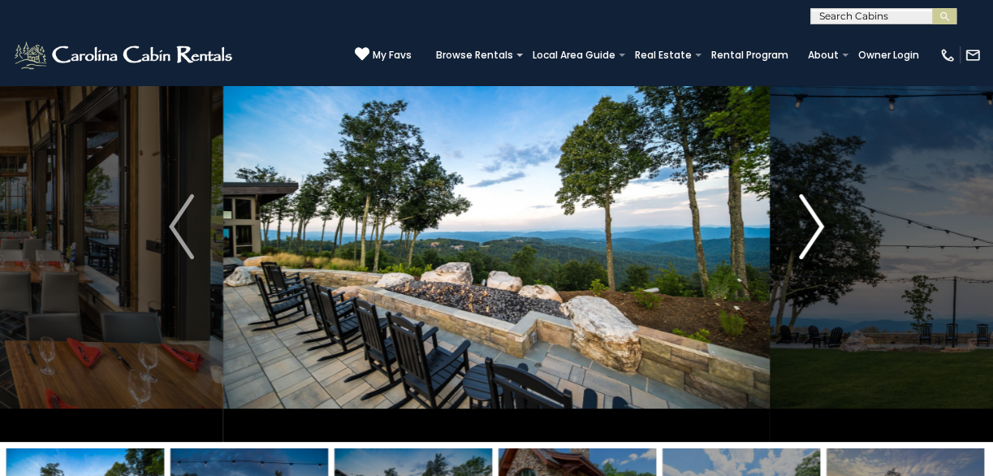
click at [801, 217] on img "Next" at bounding box center [811, 226] width 24 height 65
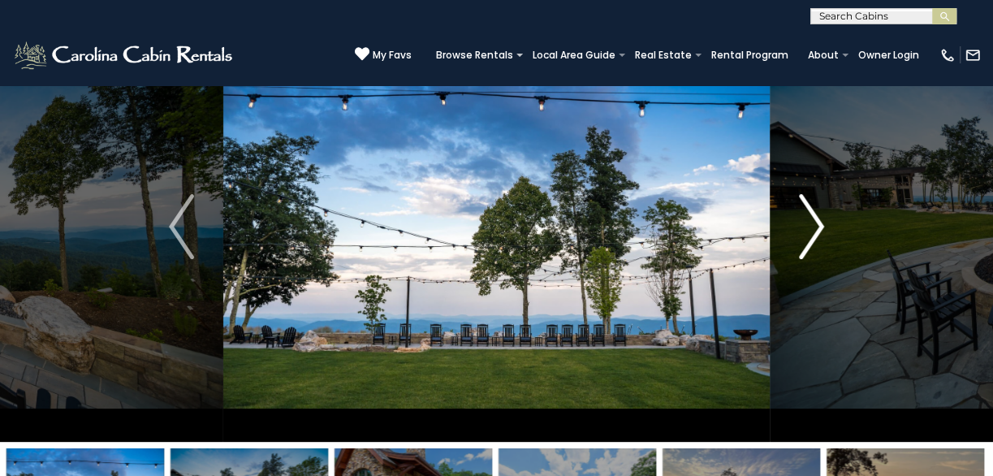
click at [801, 217] on img "Next" at bounding box center [811, 226] width 24 height 65
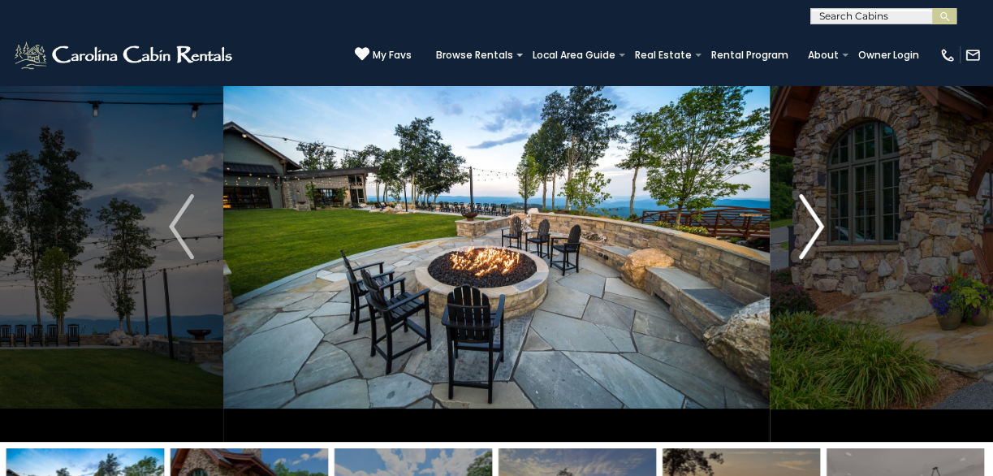
click at [801, 217] on img "Next" at bounding box center [811, 226] width 24 height 65
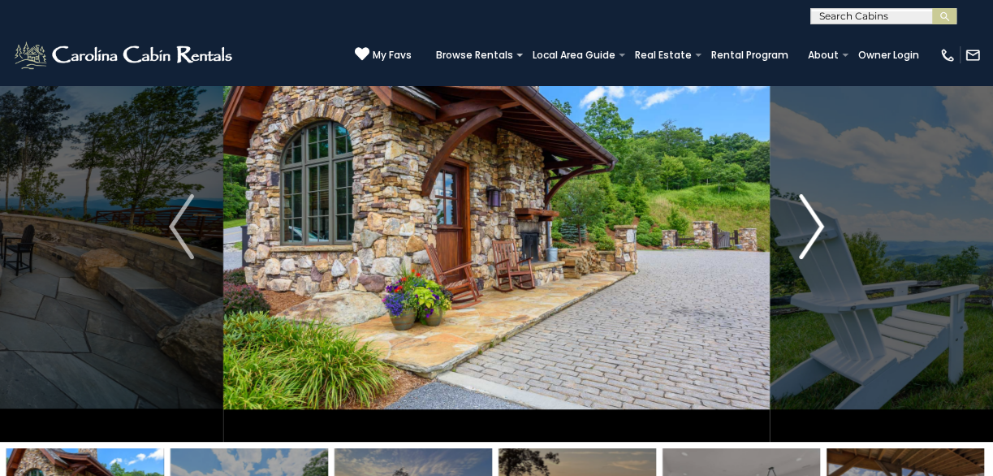
click at [801, 217] on img "Next" at bounding box center [811, 226] width 24 height 65
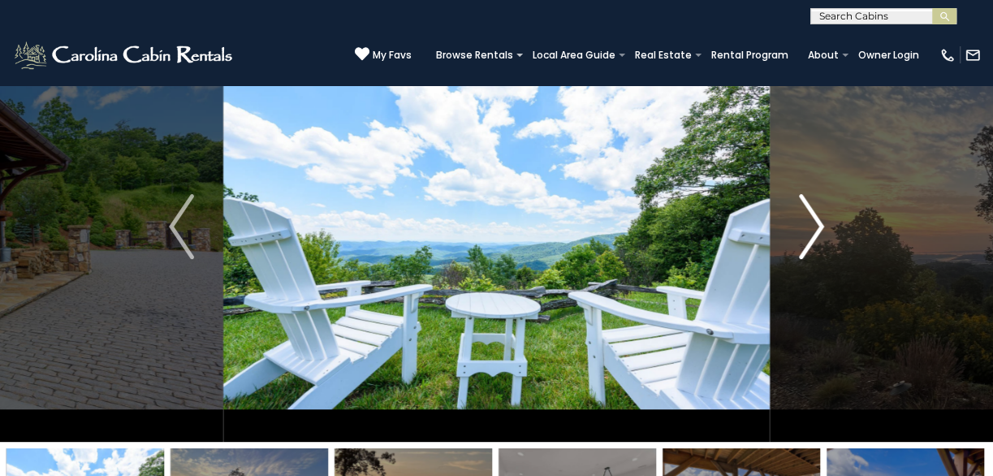
click at [801, 217] on img "Next" at bounding box center [811, 226] width 24 height 65
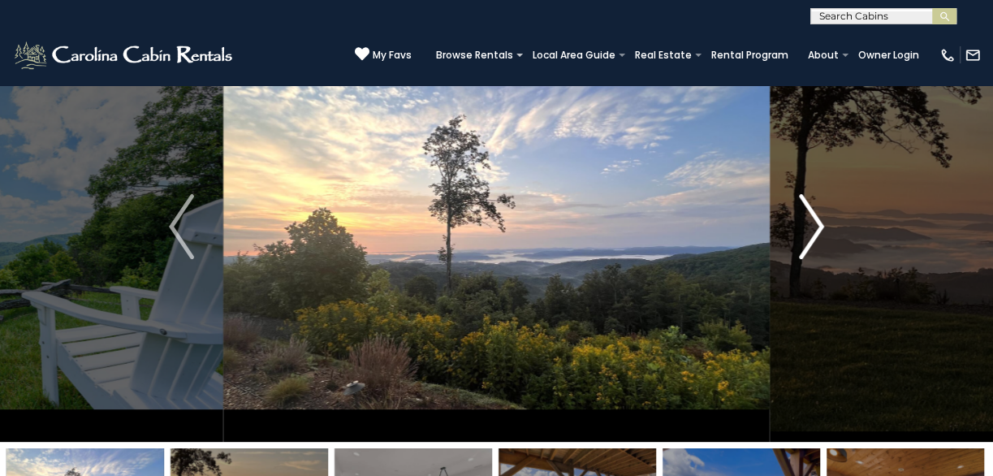
click at [801, 217] on img "Next" at bounding box center [811, 226] width 24 height 65
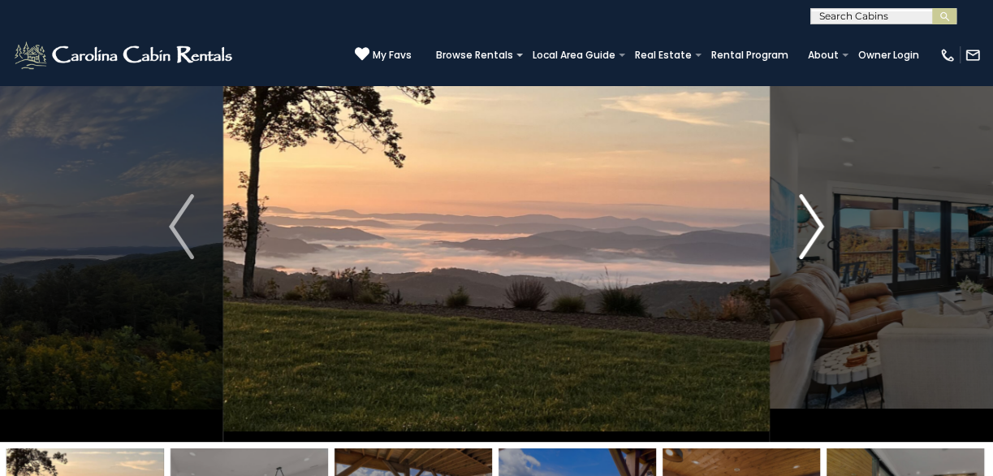
click at [801, 217] on img "Next" at bounding box center [811, 226] width 24 height 65
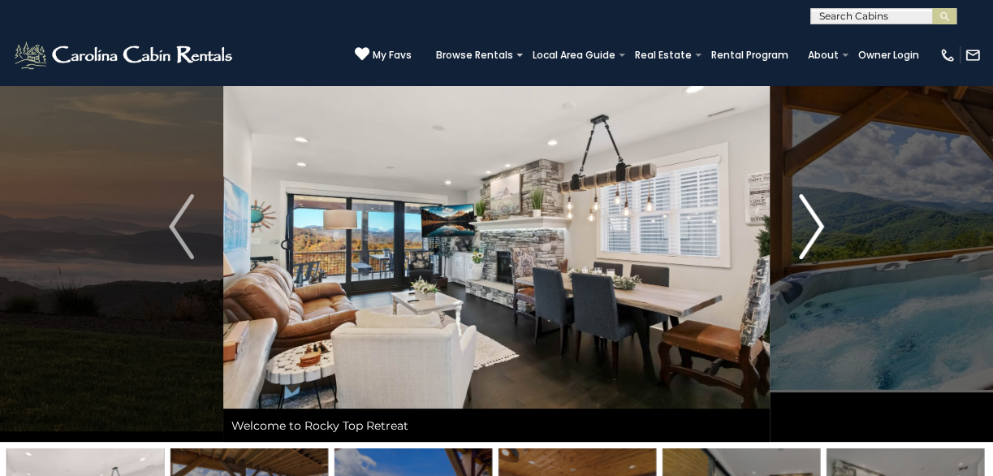
click at [801, 217] on img "Next" at bounding box center [811, 226] width 24 height 65
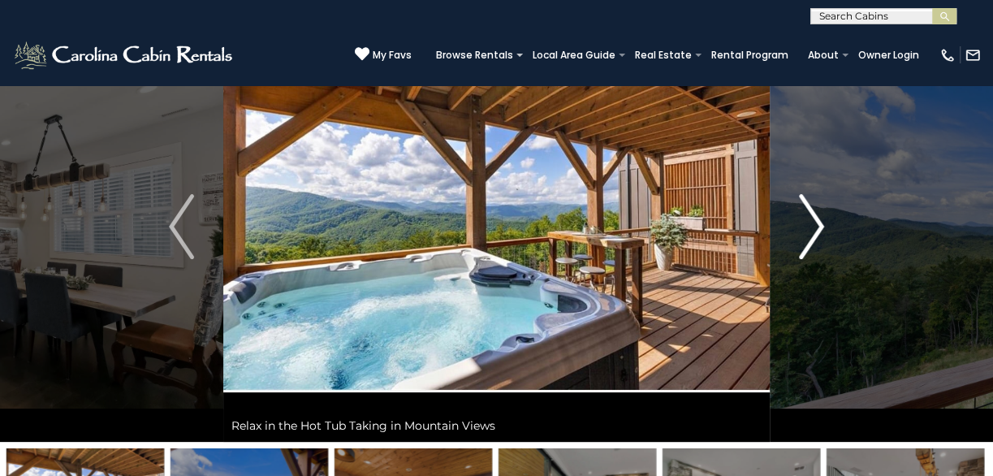
click at [801, 217] on img "Next" at bounding box center [811, 226] width 24 height 65
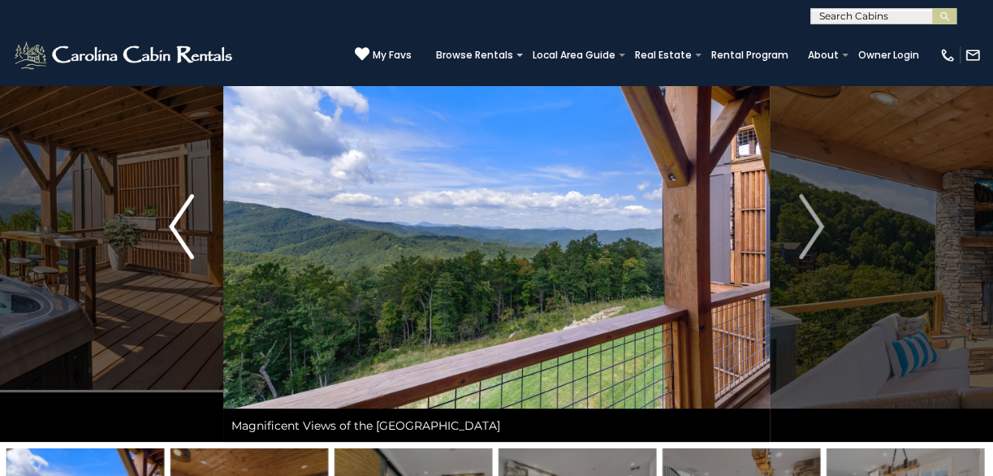
click at [200, 241] on button "Previous" at bounding box center [182, 226] width 84 height 430
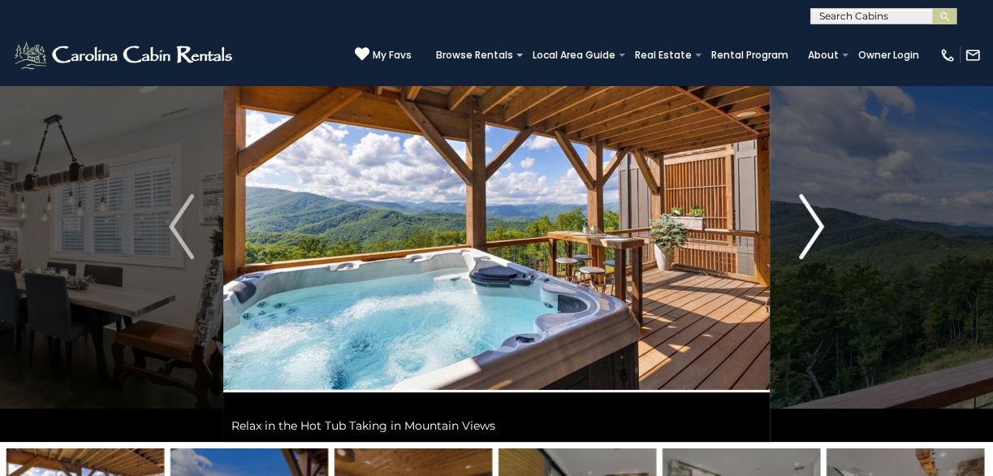
click at [817, 241] on img "Next" at bounding box center [811, 226] width 24 height 65
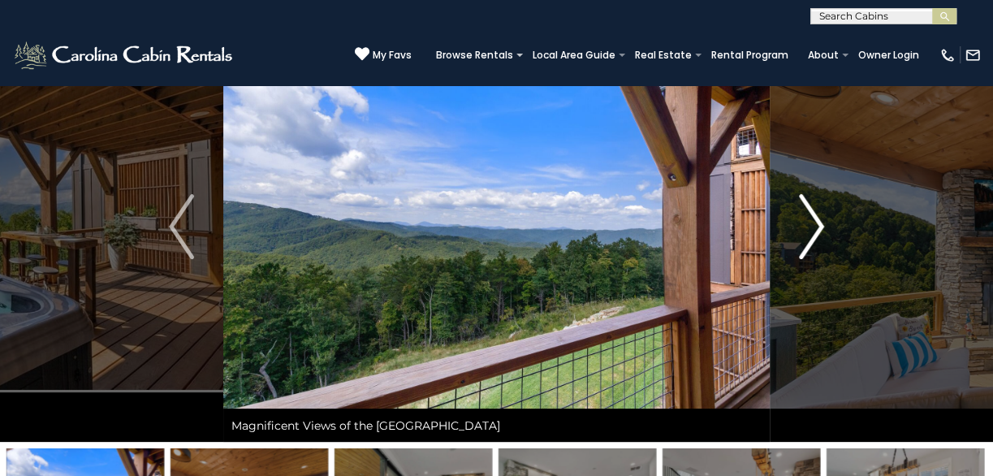
click at [811, 227] on img "Next" at bounding box center [811, 226] width 24 height 65
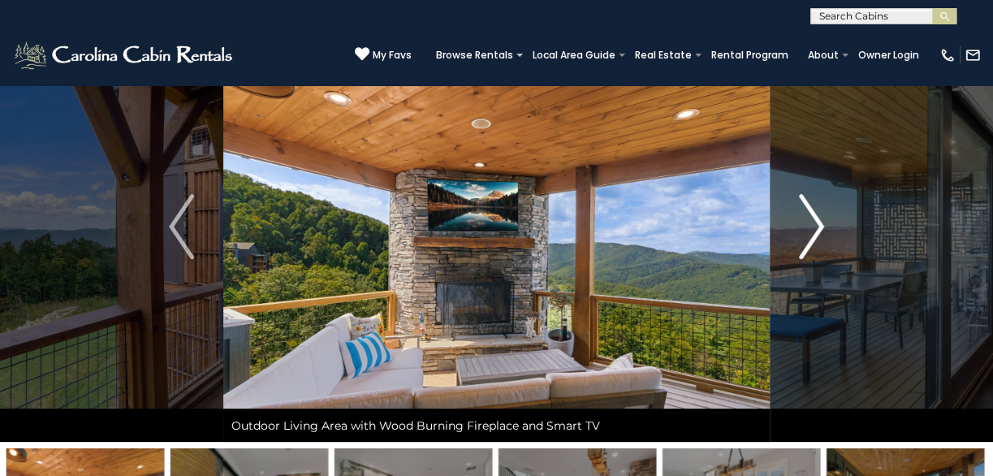
click at [811, 227] on img "Next" at bounding box center [811, 226] width 24 height 65
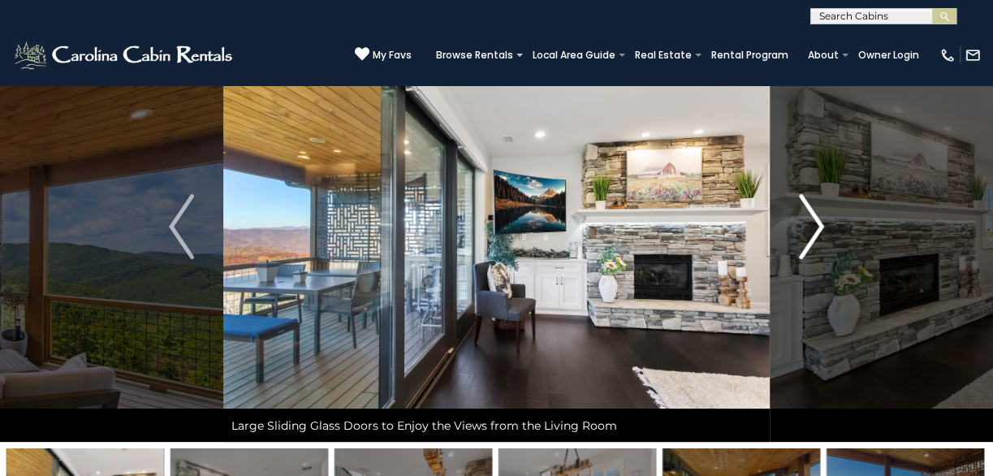
click at [811, 227] on img "Next" at bounding box center [811, 226] width 24 height 65
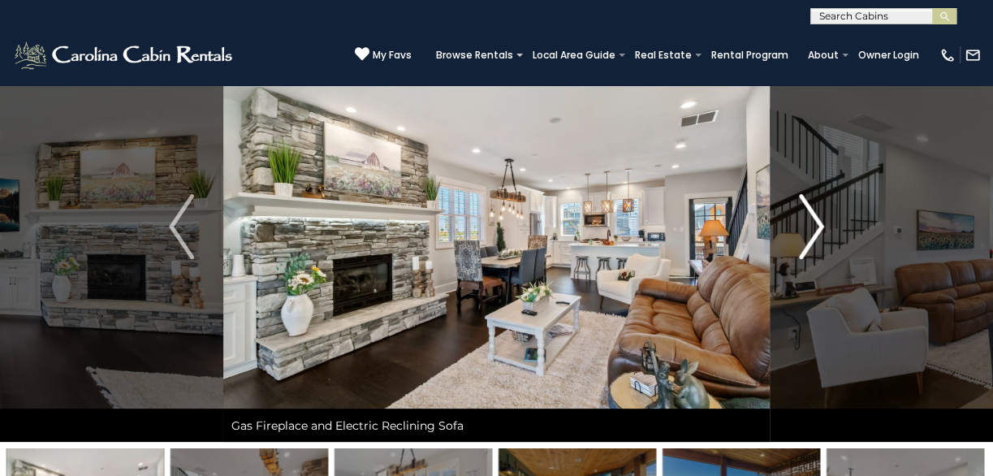
click at [811, 227] on img "Next" at bounding box center [811, 226] width 24 height 65
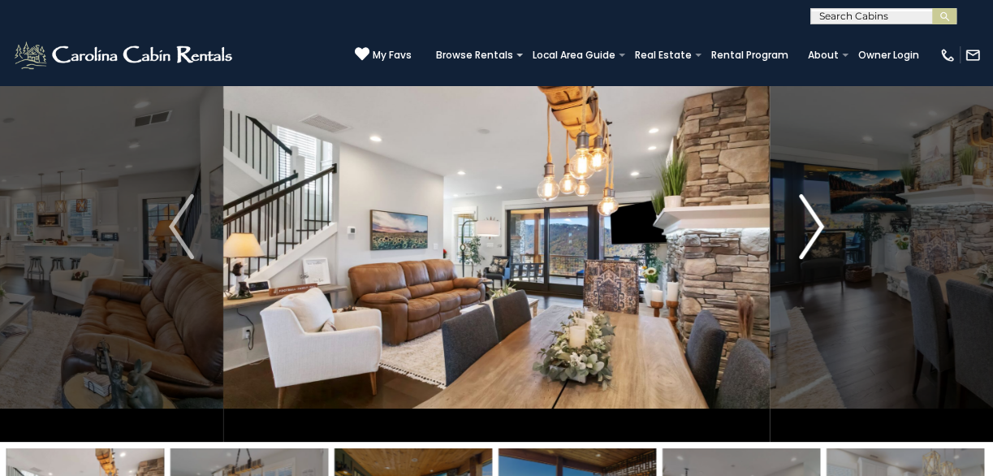
click at [811, 227] on img "Next" at bounding box center [811, 226] width 24 height 65
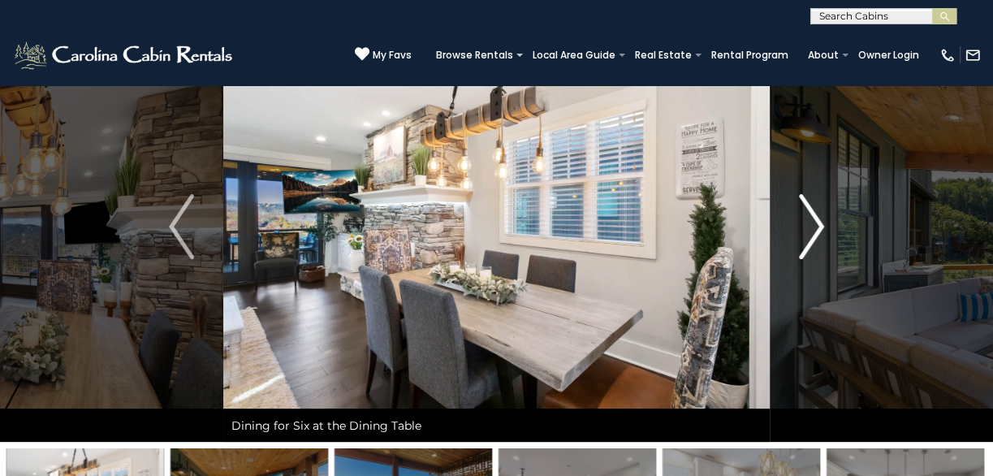
click at [811, 227] on img "Next" at bounding box center [811, 226] width 24 height 65
